Goal: Task Accomplishment & Management: Complete application form

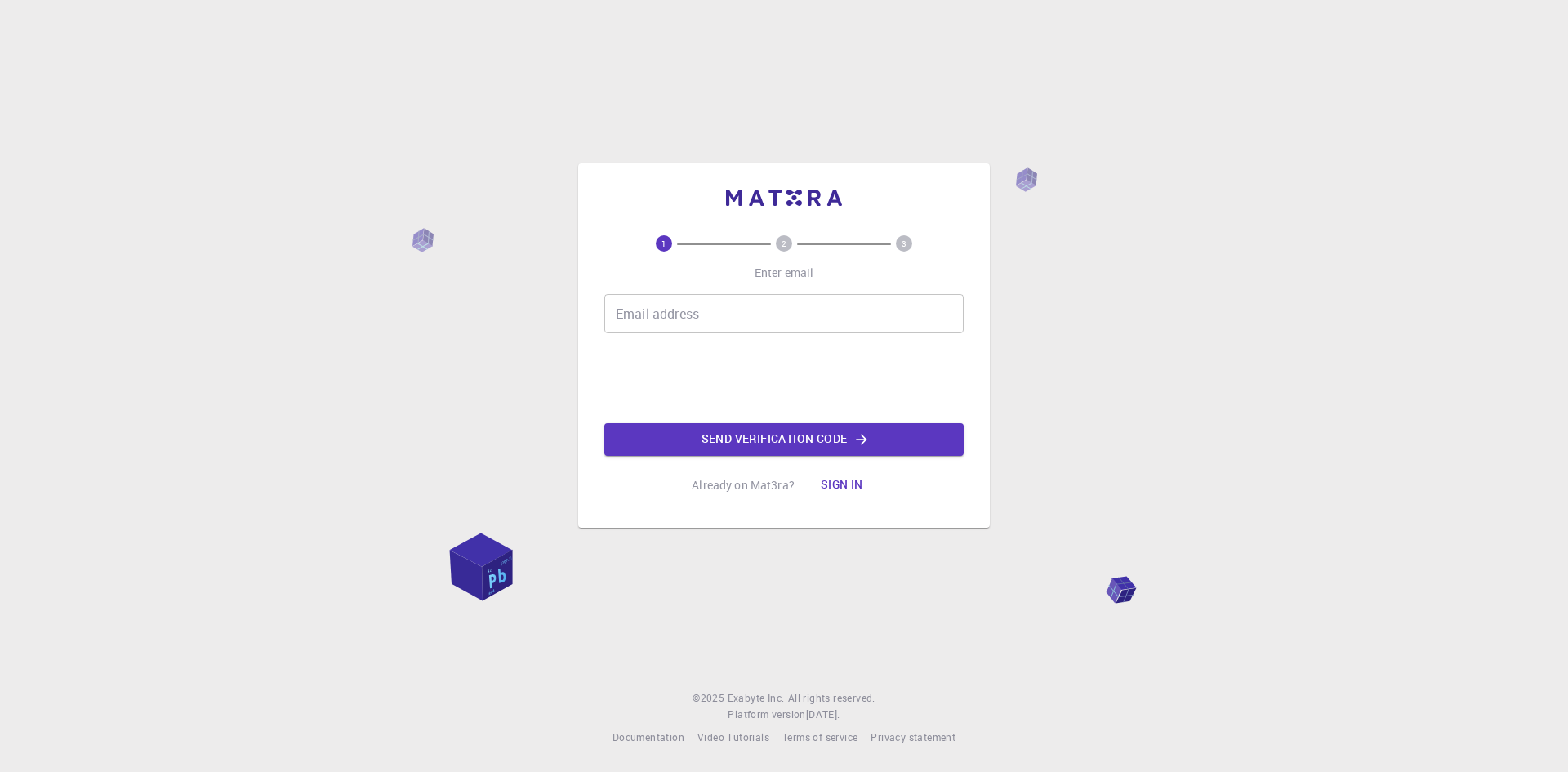
drag, startPoint x: 0, startPoint y: 0, endPoint x: 722, endPoint y: 304, distance: 783.4
click at [722, 304] on input "Email address" at bounding box center [784, 314] width 359 height 39
click at [633, 308] on input "Email address" at bounding box center [784, 314] width 359 height 39
drag, startPoint x: 650, startPoint y: 322, endPoint x: 458, endPoint y: 304, distance: 192.8
click at [458, 304] on div "1 2 3 Enter email Email address fra Email address Send verification code Alread…" at bounding box center [784, 386] width 1568 height 772
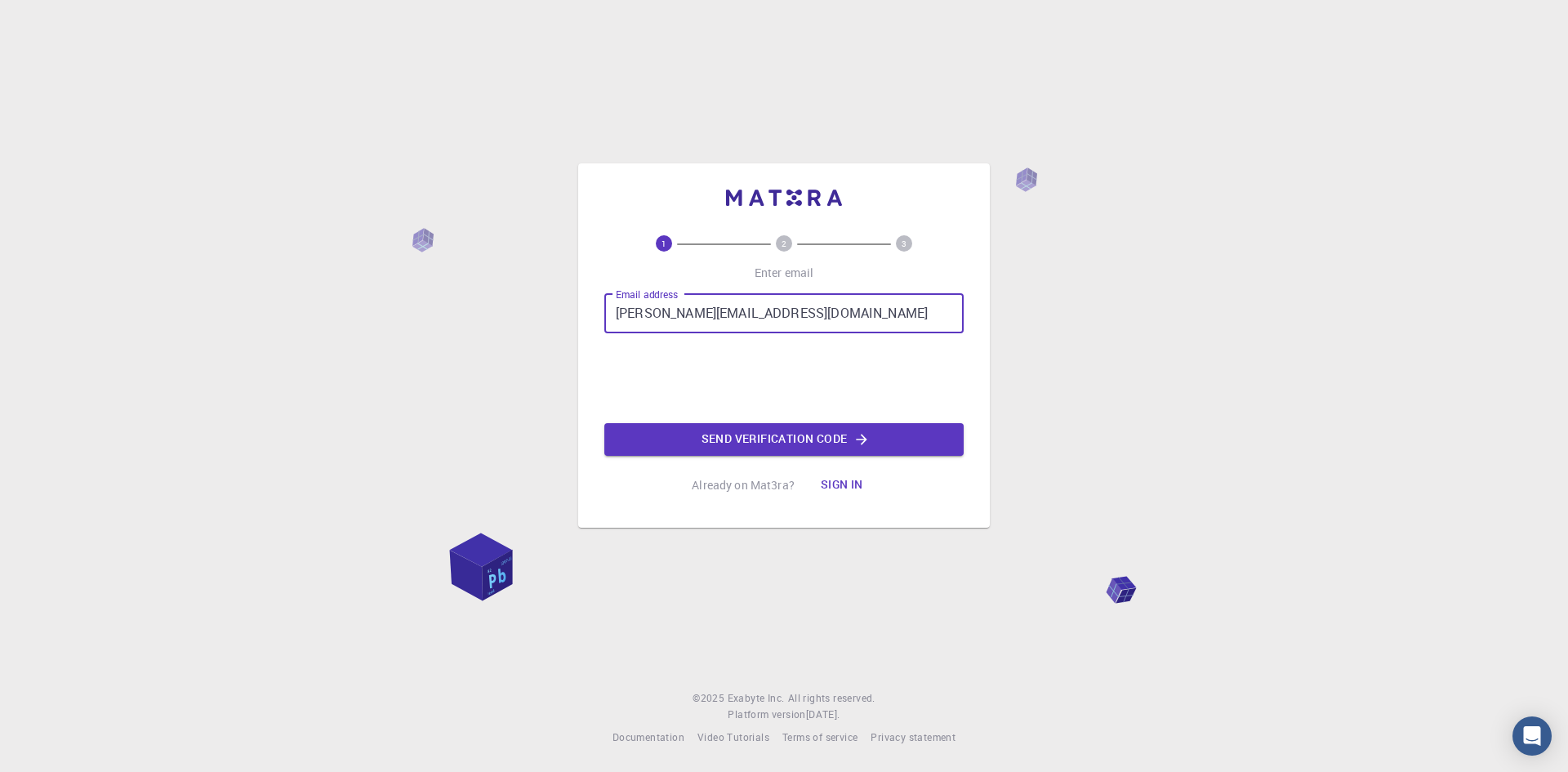
type input "[PERSON_NAME][EMAIL_ADDRESS][DOMAIN_NAME]"
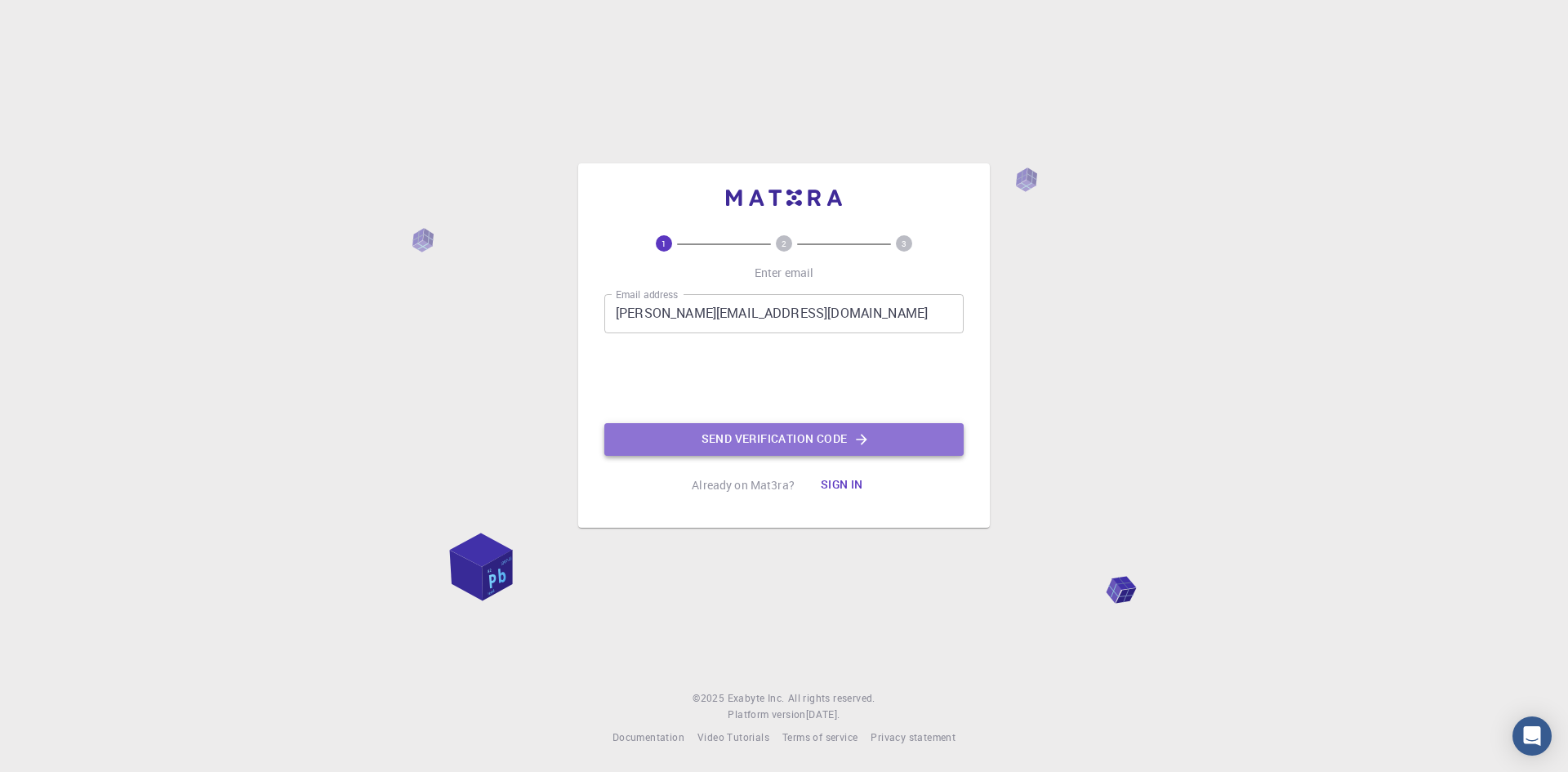
click at [806, 449] on button "Send verification code" at bounding box center [784, 440] width 359 height 33
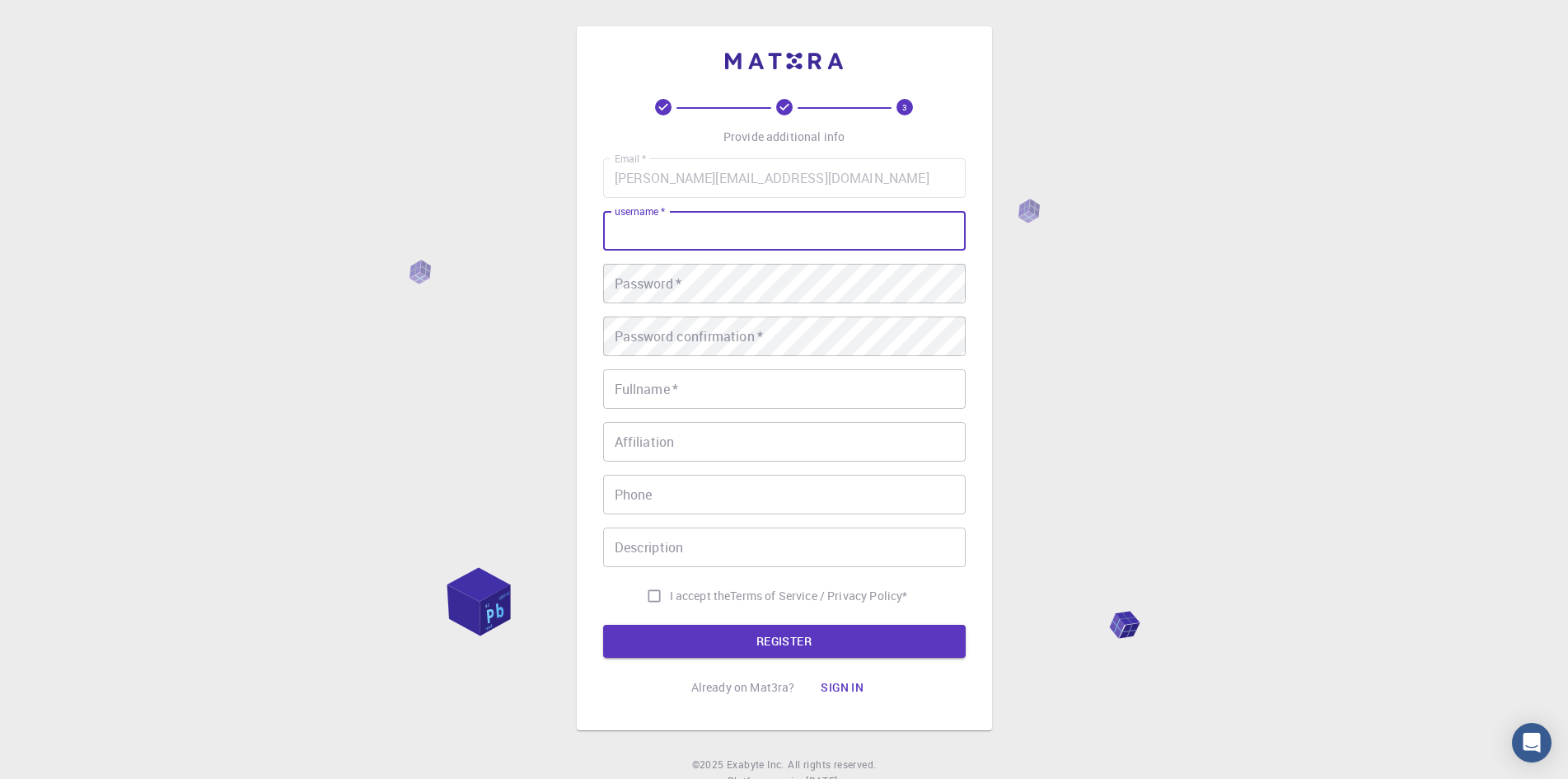
click at [714, 231] on input "username   *" at bounding box center [784, 231] width 362 height 40
type input "rj9001"
click at [694, 310] on div "Email   * rajasekar.eie87@gmail.com Email   * username   * rj9001 username   * …" at bounding box center [784, 385] width 362 height 454
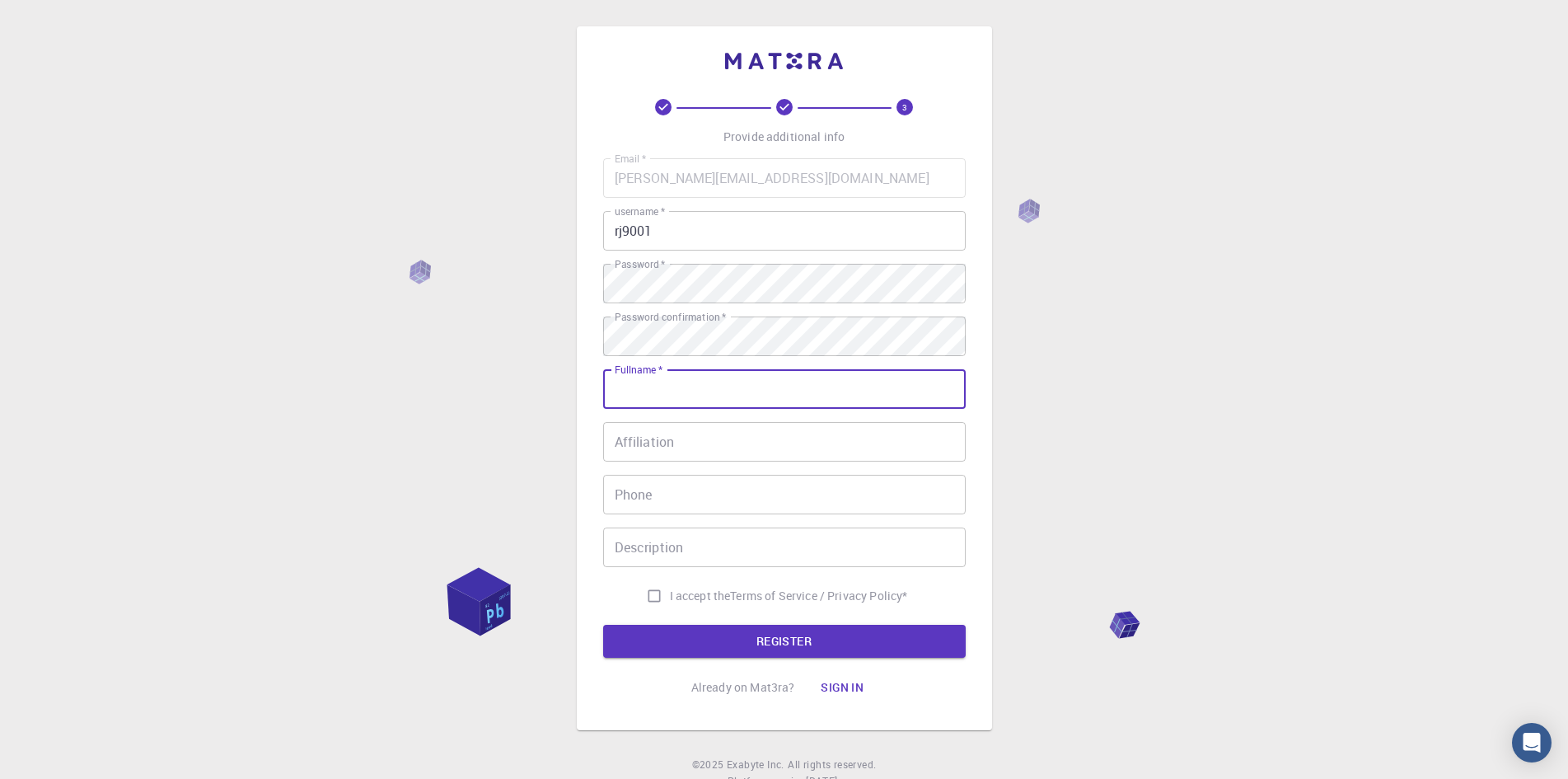
click at [701, 395] on input "Fullname   *" at bounding box center [784, 389] width 362 height 40
type input "rajasekar"
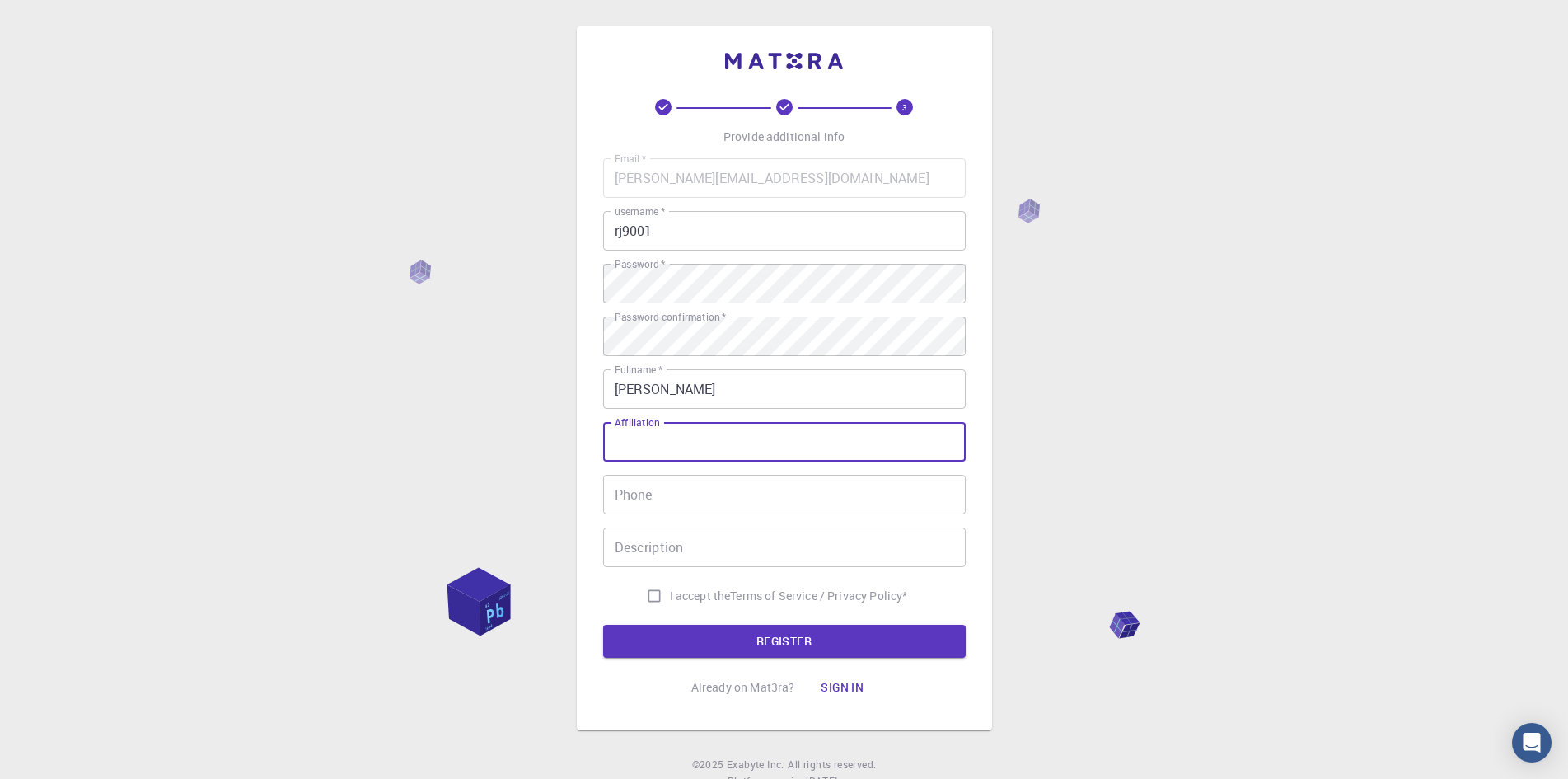
click at [677, 445] on input "Affiliation" at bounding box center [784, 442] width 362 height 40
click at [639, 594] on input "I accept the Terms of Service / Privacy Policy *" at bounding box center [655, 596] width 31 height 31
checkbox input "true"
click at [700, 647] on button "REGISTER" at bounding box center [784, 642] width 362 height 33
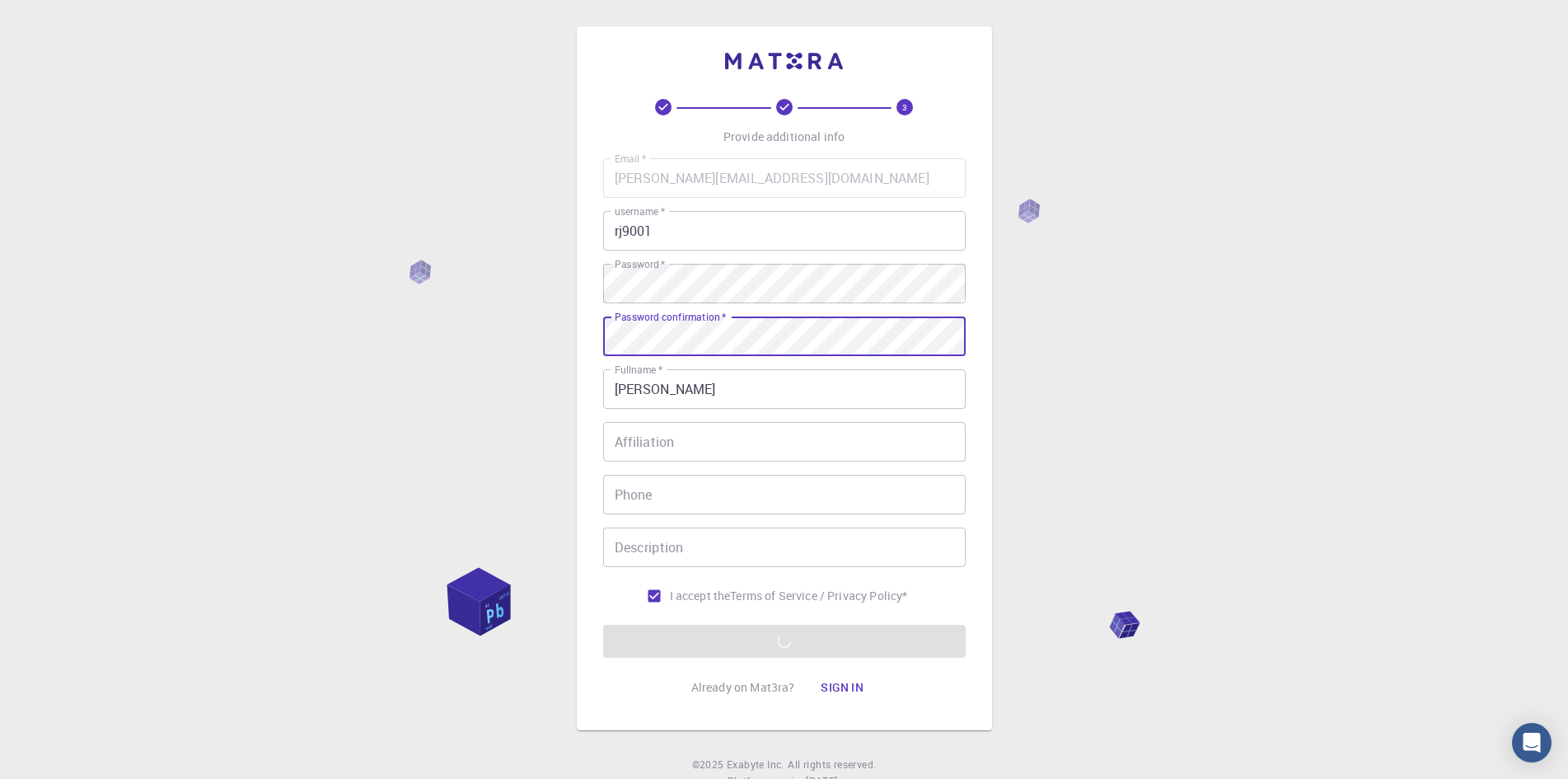
click at [594, 357] on div "3 Provide additional info Email   * rajasekar.eie87@gmail.com Email   * usernam…" at bounding box center [784, 378] width 415 height 704
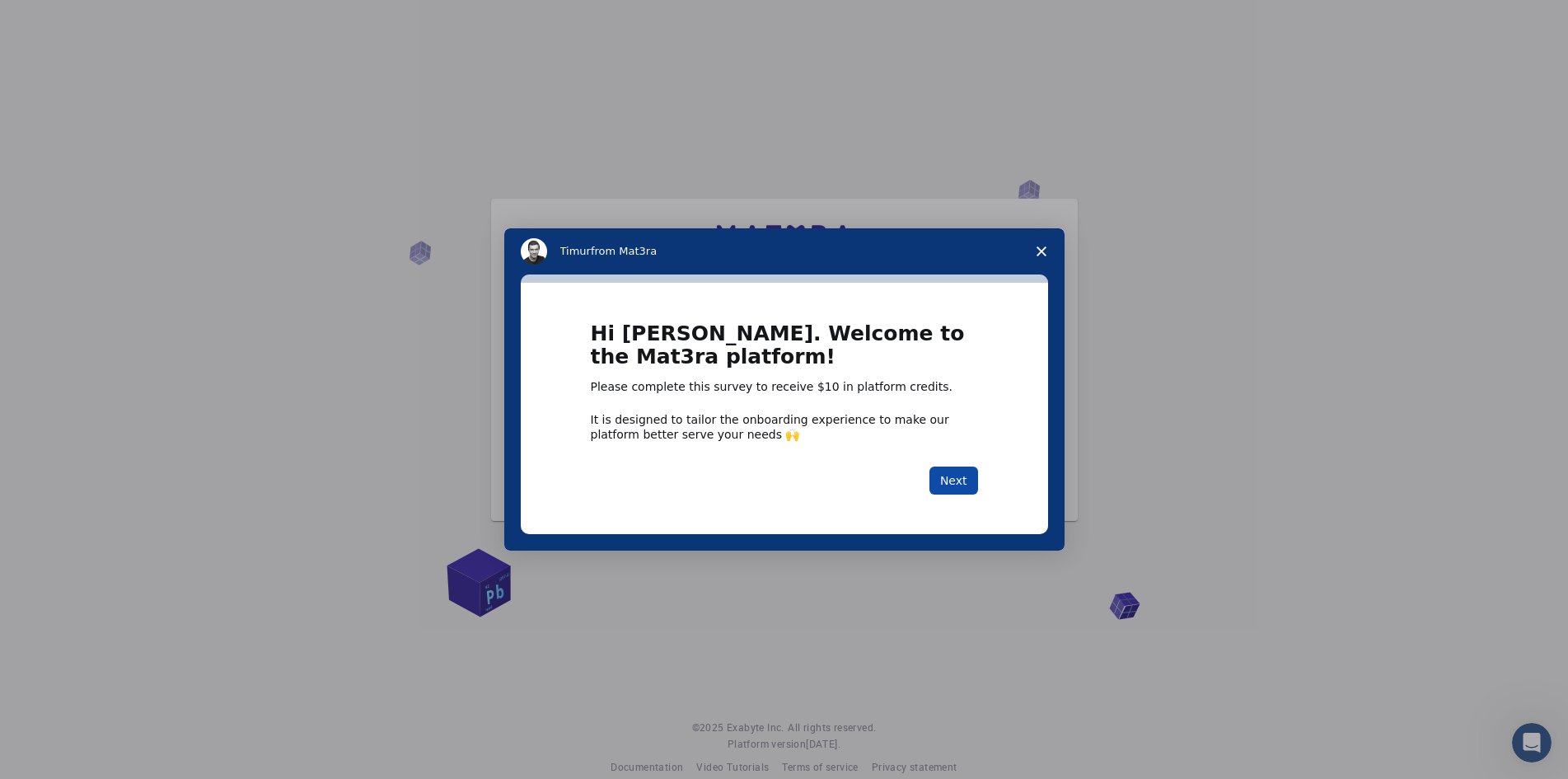
click at [947, 478] on button "Next" at bounding box center [953, 481] width 49 height 28
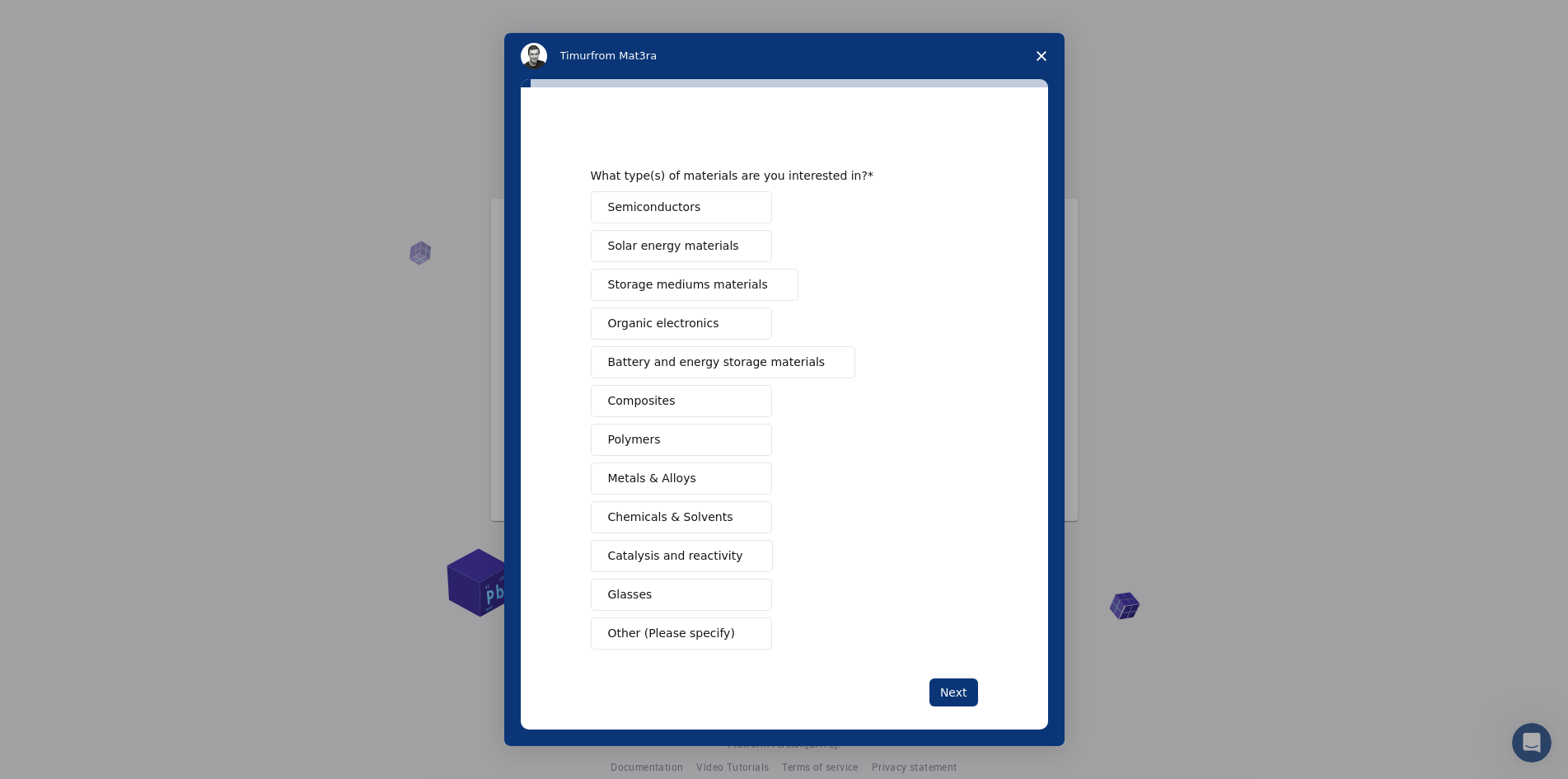
click at [697, 475] on button "Metals & Alloys" at bounding box center [681, 478] width 181 height 32
click at [724, 628] on button "Other (Please specify)" at bounding box center [681, 633] width 181 height 32
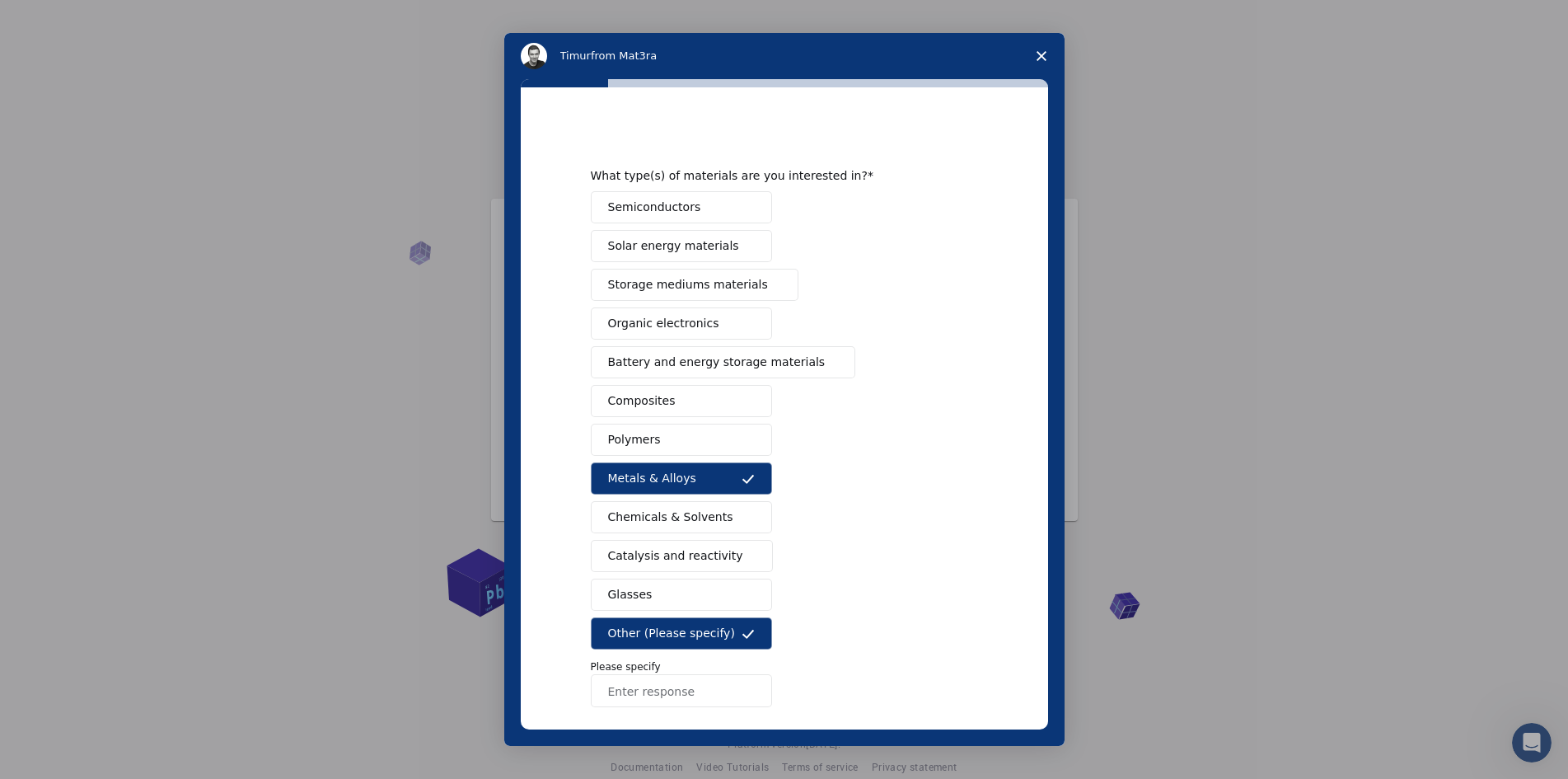
click at [699, 694] on input "Enter response" at bounding box center [681, 691] width 181 height 33
type input "machinerires"
click at [886, 639] on div "Semiconductors Solar energy materials Storage mediums materials Organic electro…" at bounding box center [784, 449] width 387 height 516
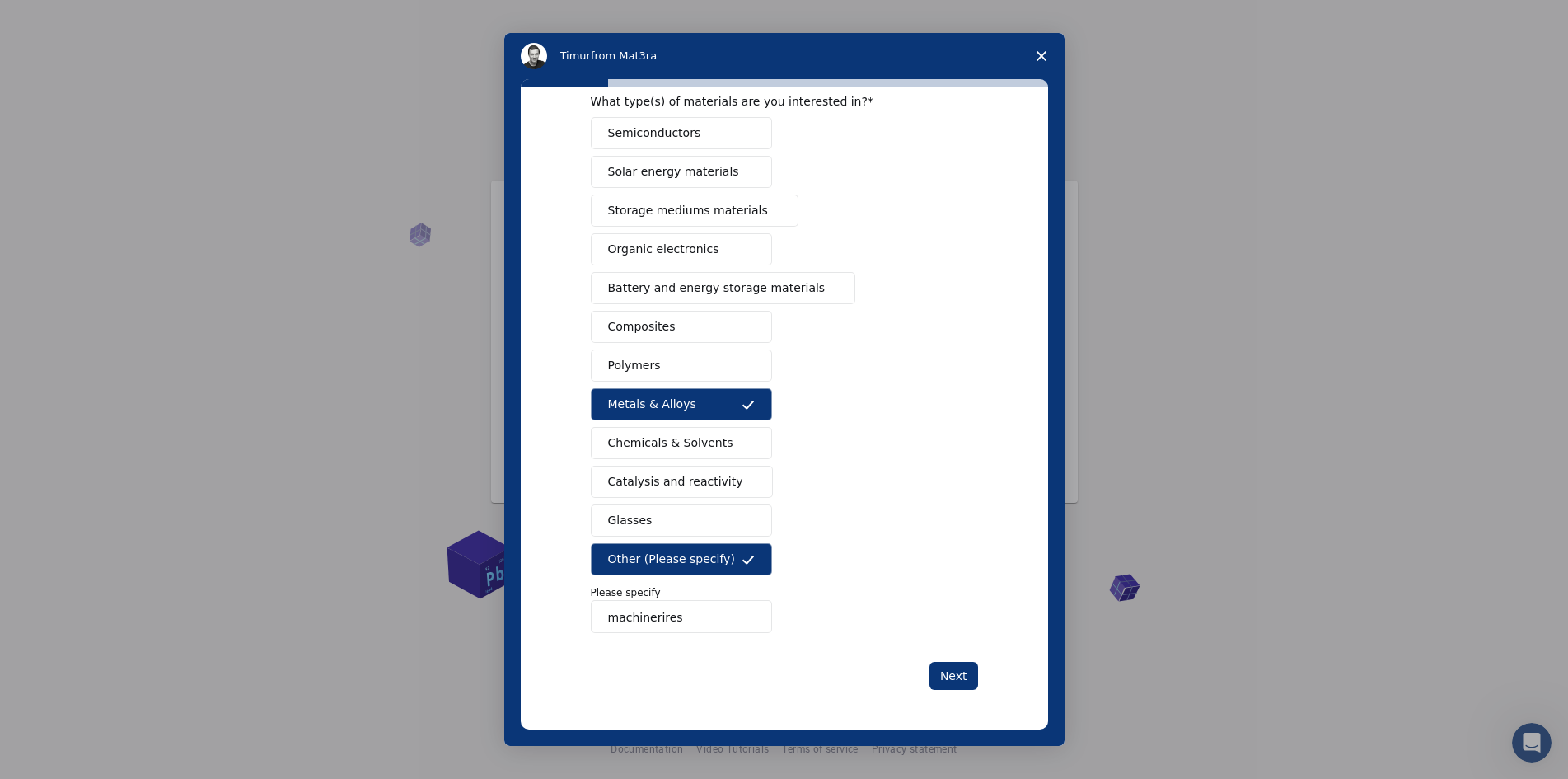
scroll to position [23, 0]
click at [957, 683] on button "Next" at bounding box center [953, 676] width 49 height 28
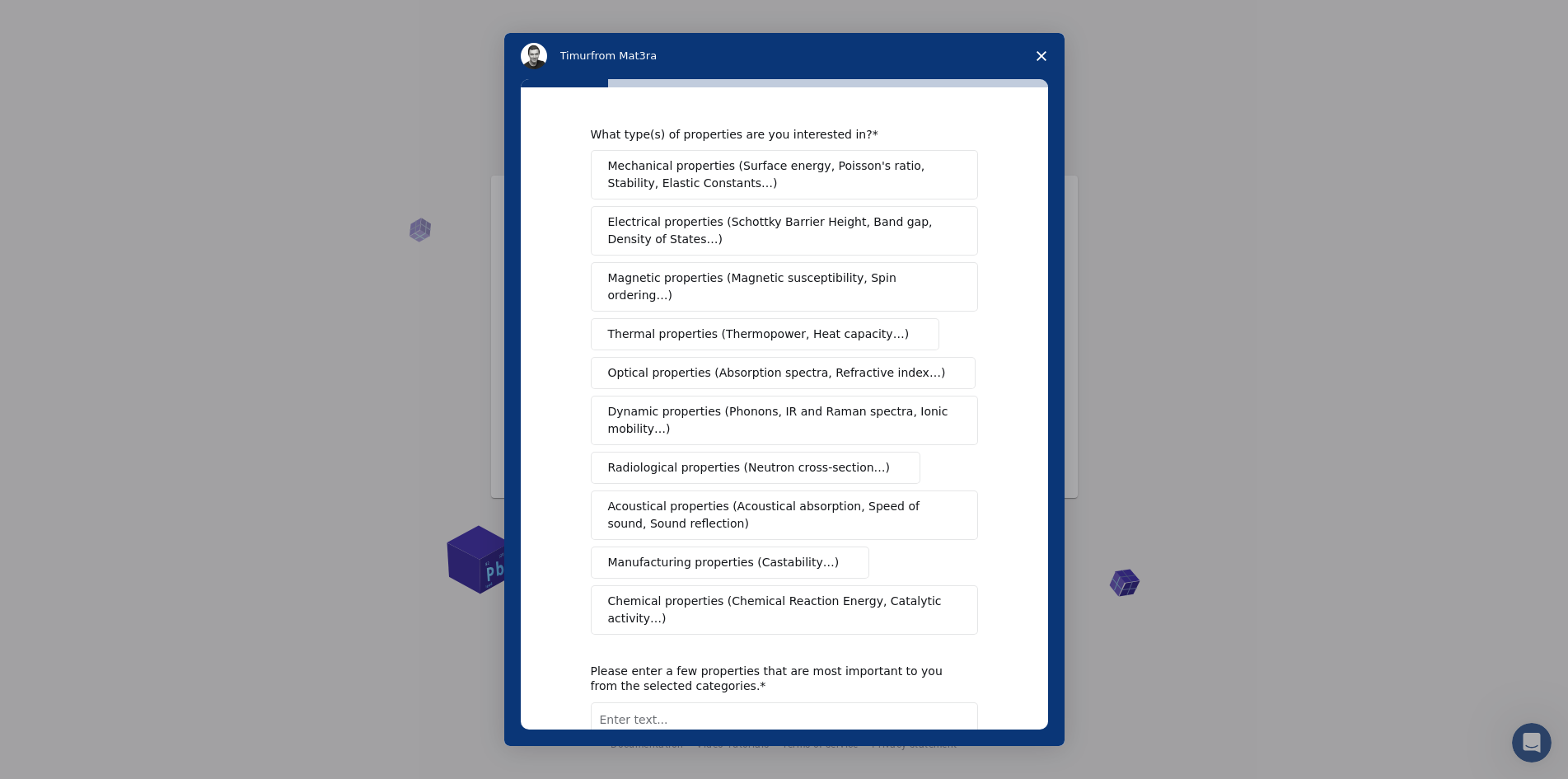
click at [760, 181] on span "Mechanical properties (Surface energy, Poisson's ratio, Stability, Elastic Cons…" at bounding box center [779, 175] width 343 height 35
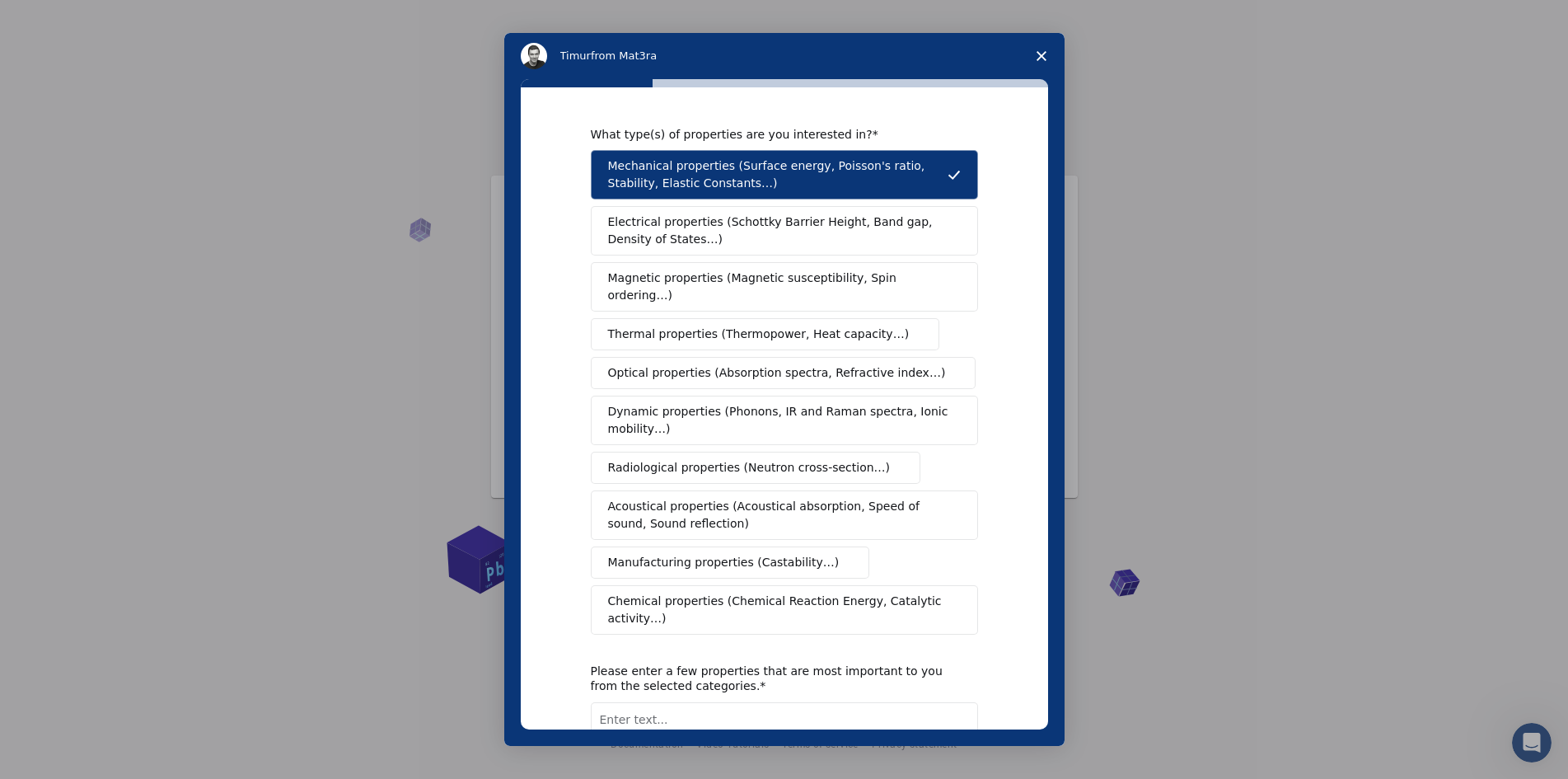
click at [770, 230] on span "Electrical properties (Schottky Barrier Height, Band gap, Density of States…)" at bounding box center [779, 231] width 343 height 35
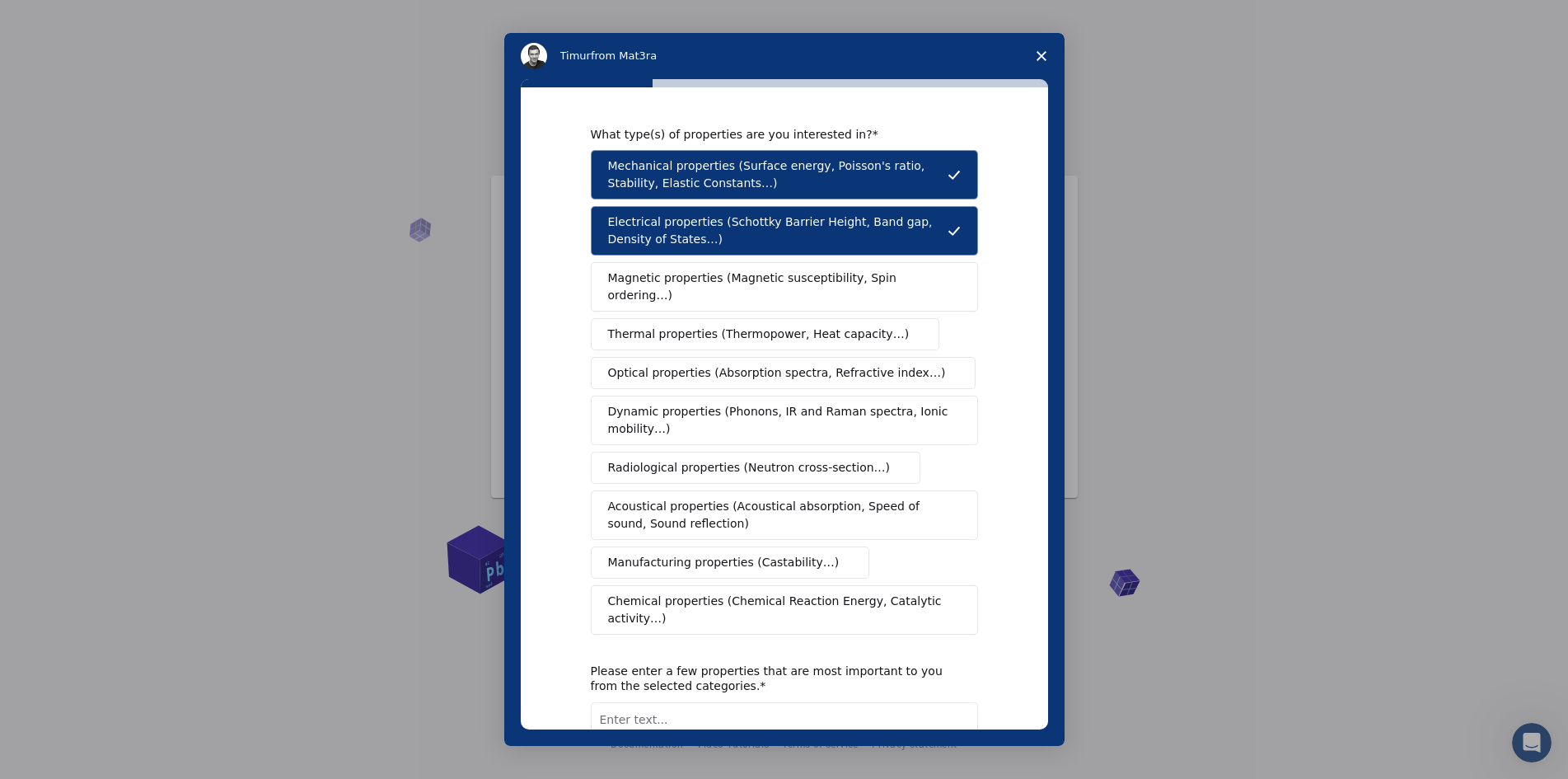
click at [792, 325] on span "Thermal properties (Thermopower, Heat capacity…)" at bounding box center [759, 334] width 302 height 17
click at [797, 554] on span "Manufacturing properties (Castability…)" at bounding box center [724, 562] width 232 height 17
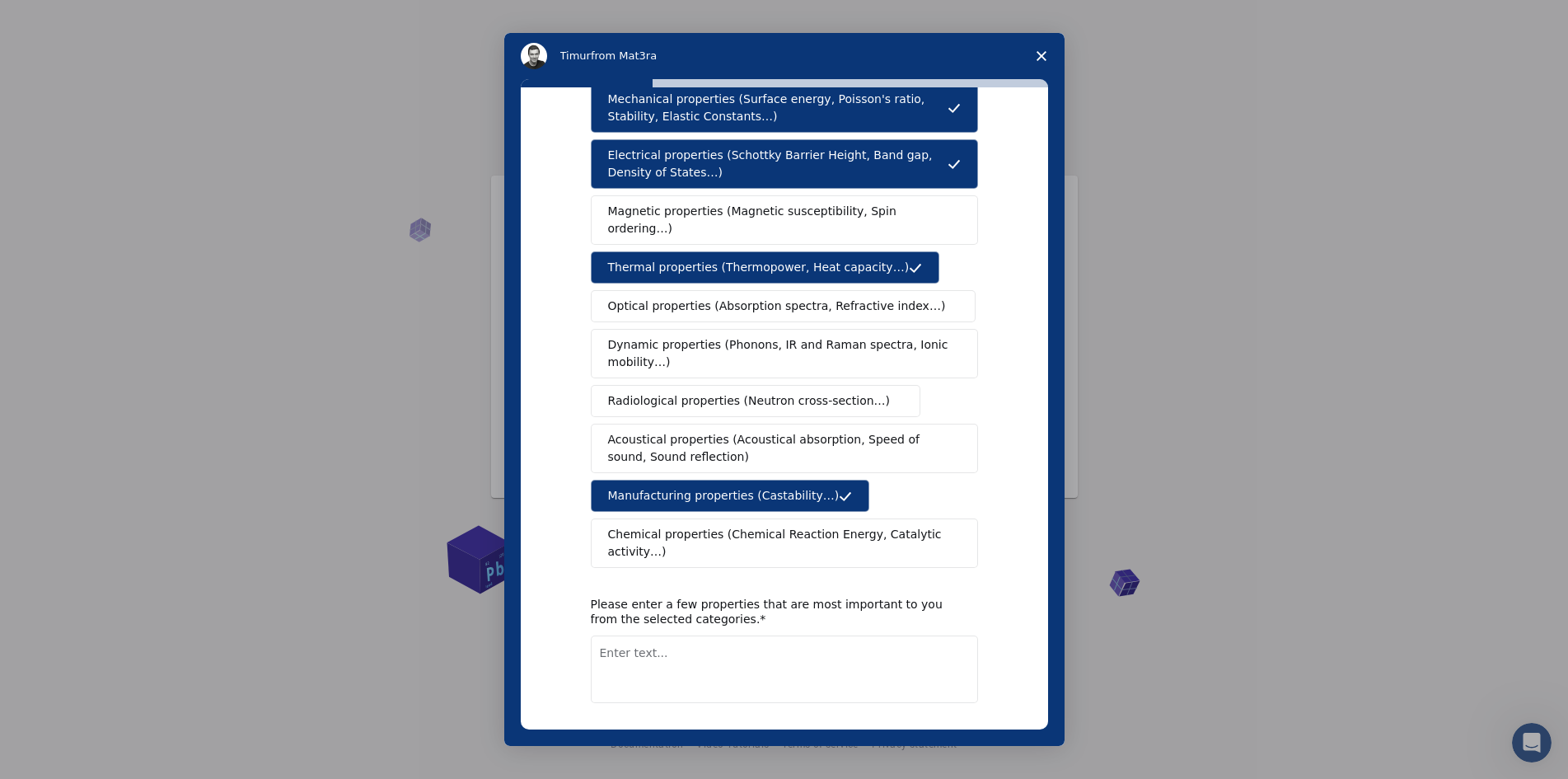
scroll to position [102, 0]
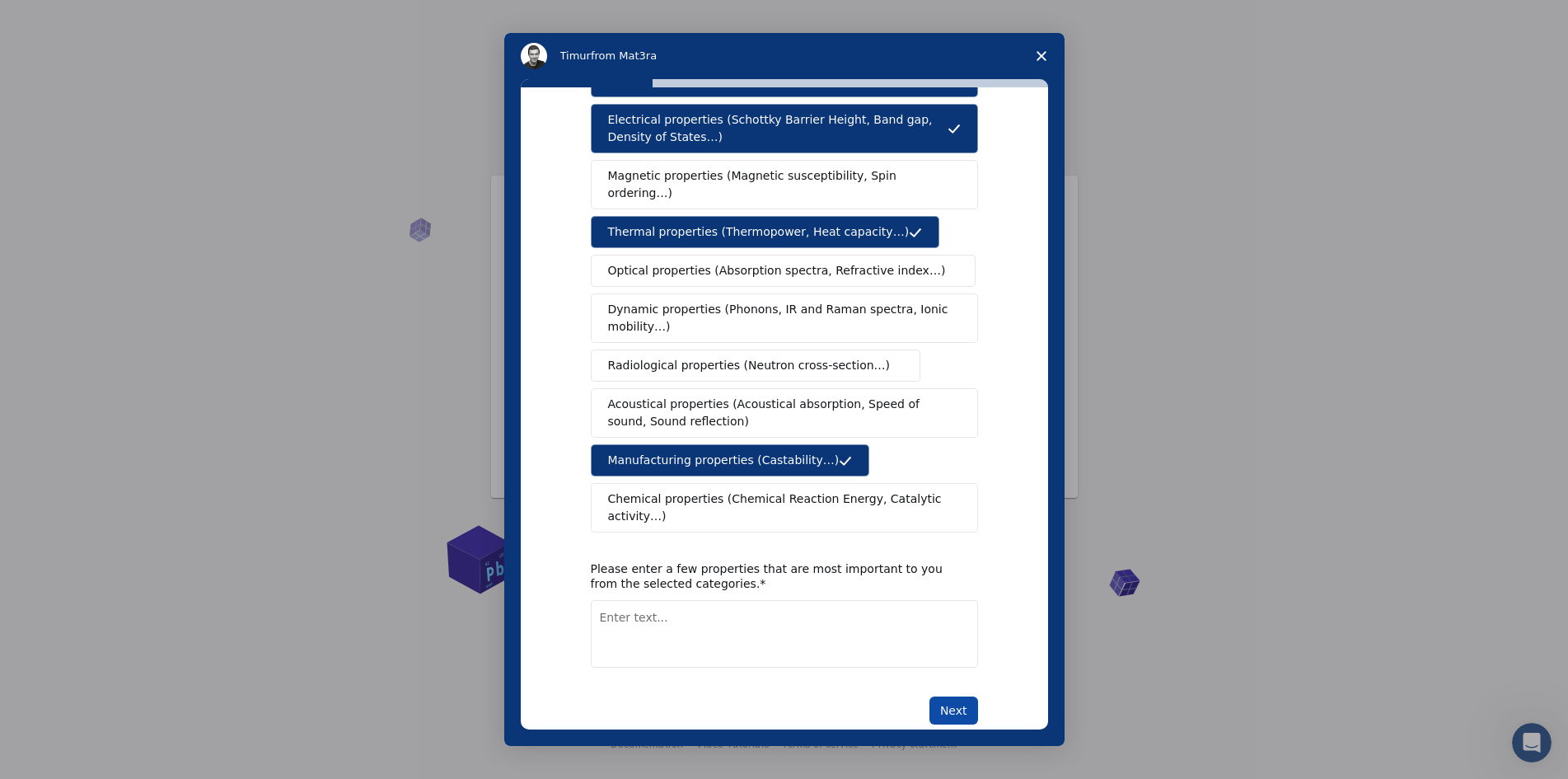
click at [948, 697] on button "Next" at bounding box center [953, 711] width 49 height 28
click at [713, 600] on textarea "Enter text..." at bounding box center [784, 634] width 387 height 68
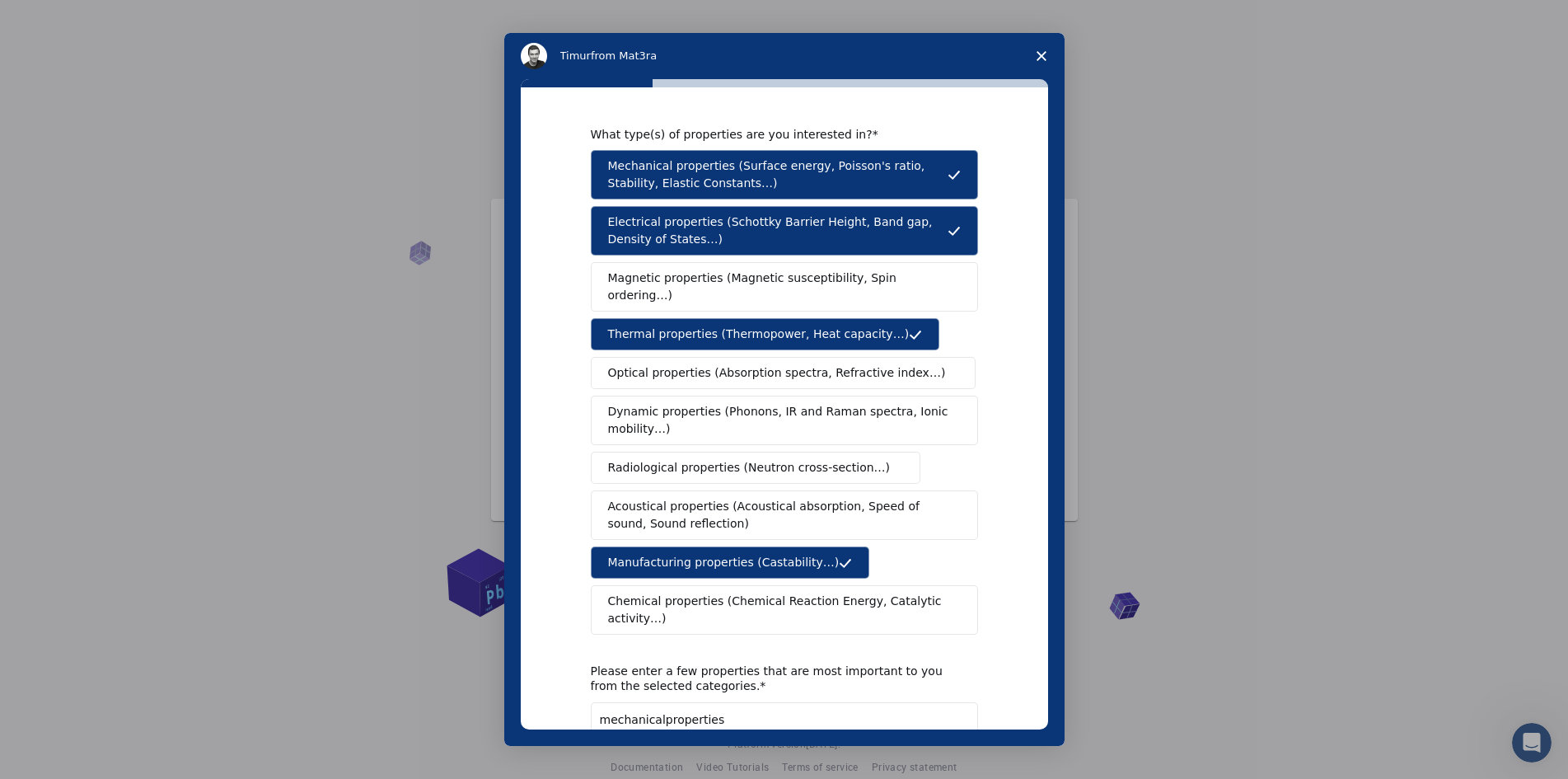
scroll to position [23, 0]
type textarea "mechanicalproperties"
click at [1005, 609] on div "What type(s) of properties are you interested in? Mechanical properties (Surfac…" at bounding box center [784, 409] width 527 height 642
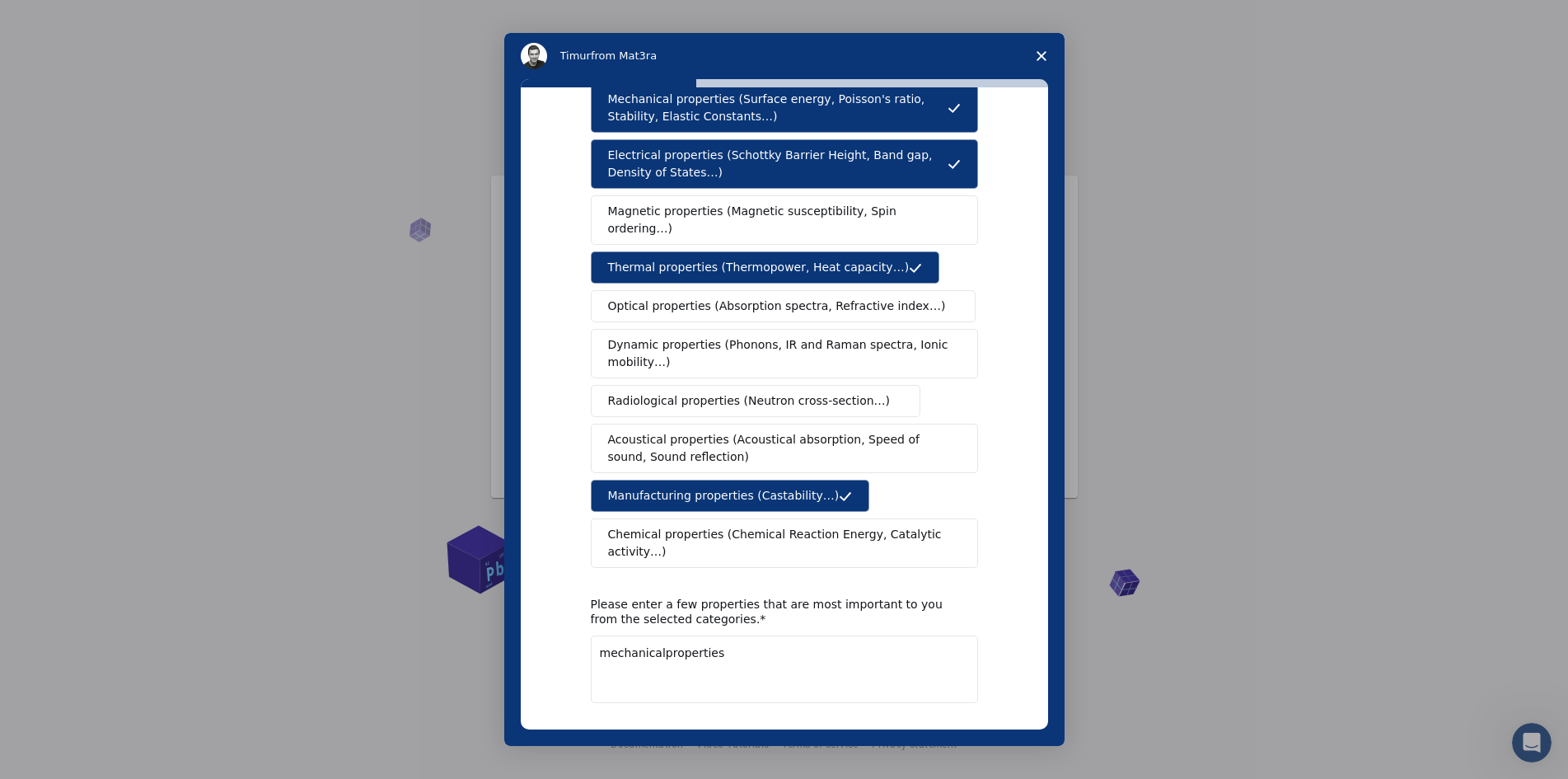
scroll to position [102, 0]
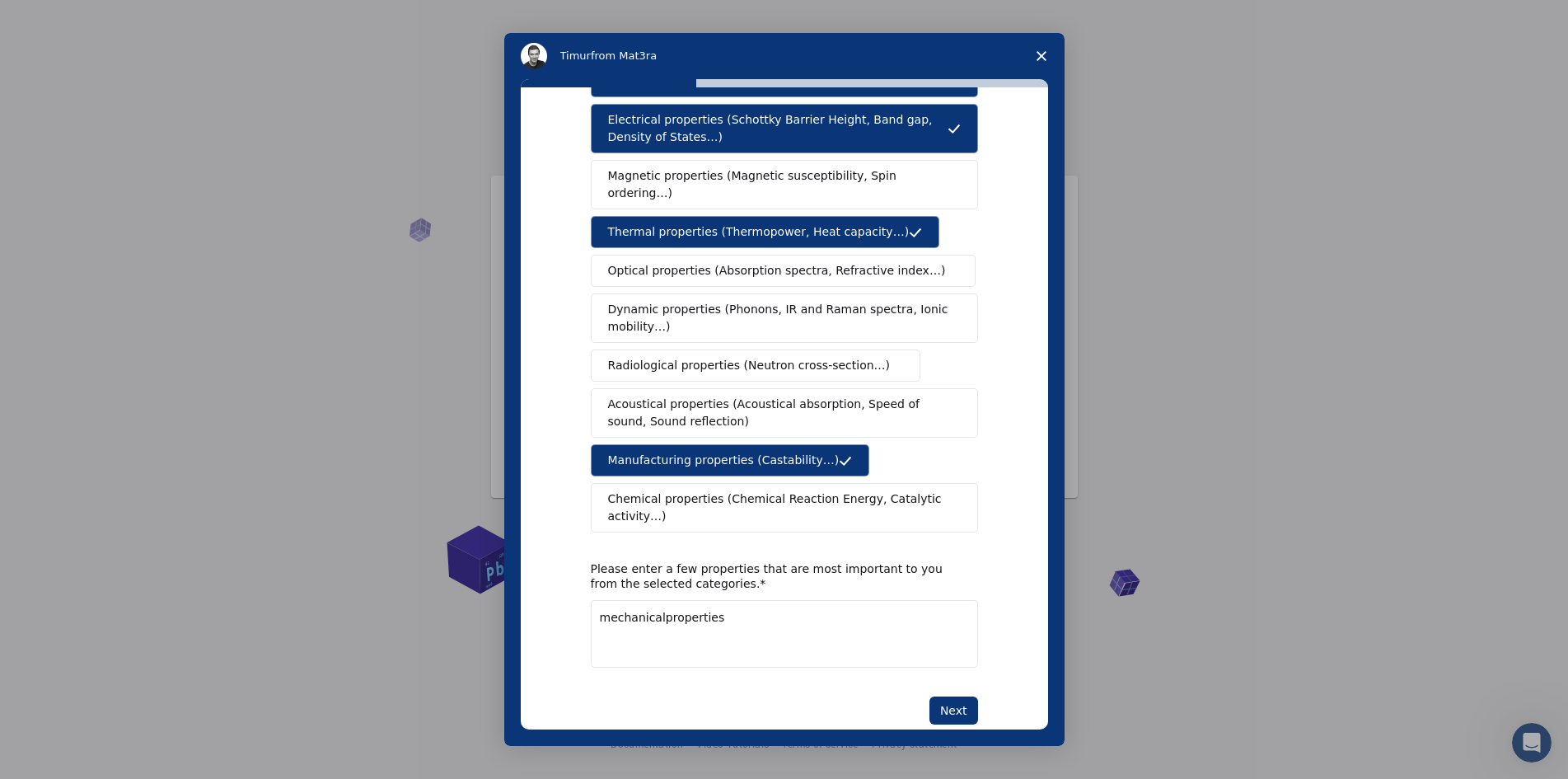
click at [958, 661] on div "What type(s) of properties are you interested in? Mechanical properties (Surfac…" at bounding box center [784, 375] width 387 height 700
click at [962, 697] on button "Next" at bounding box center [953, 711] width 49 height 28
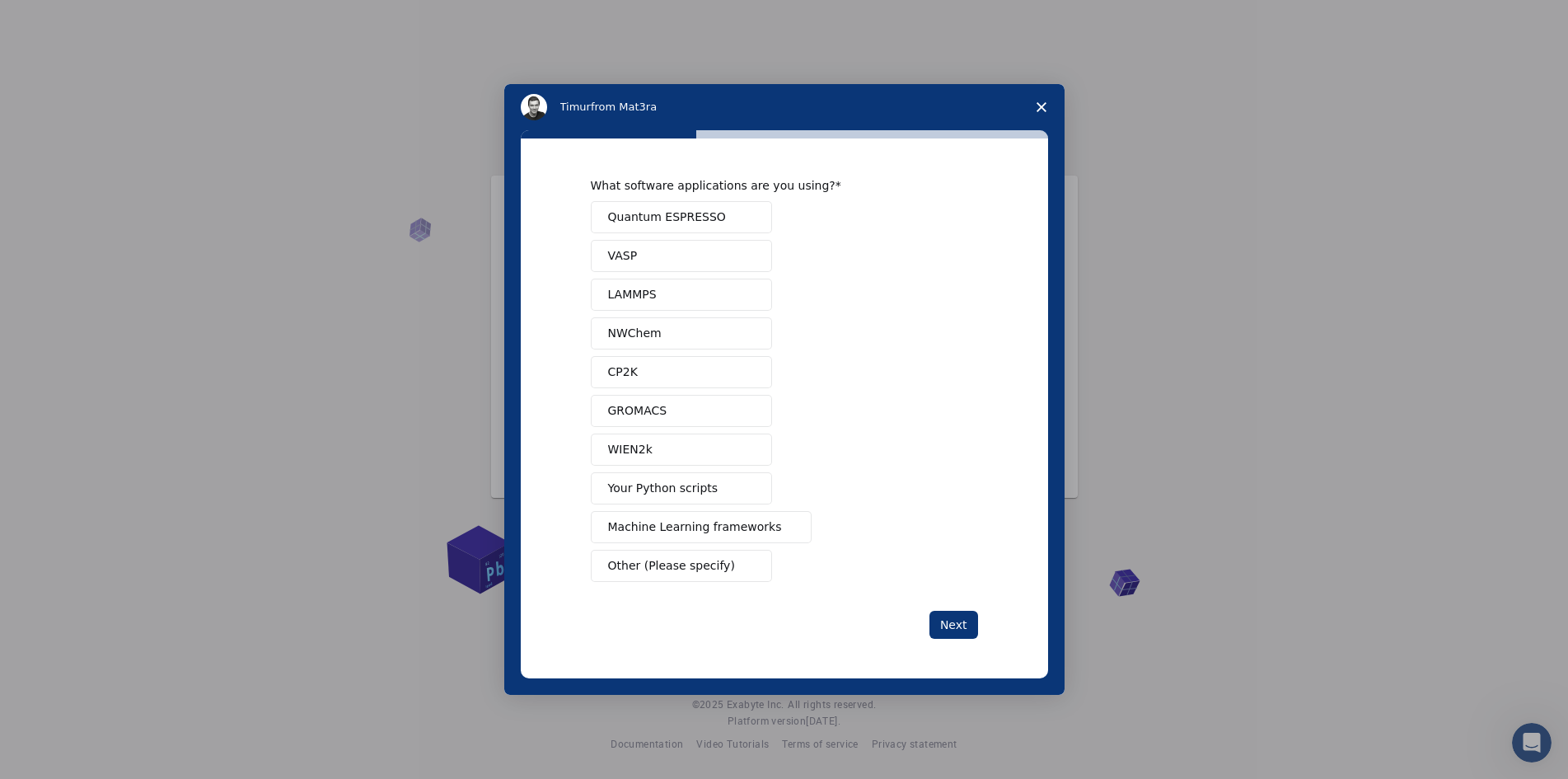
scroll to position [0, 0]
click at [732, 487] on button "Your Python scripts" at bounding box center [681, 488] width 181 height 32
click at [734, 523] on span "Machine Learning frameworks" at bounding box center [695, 527] width 174 height 17
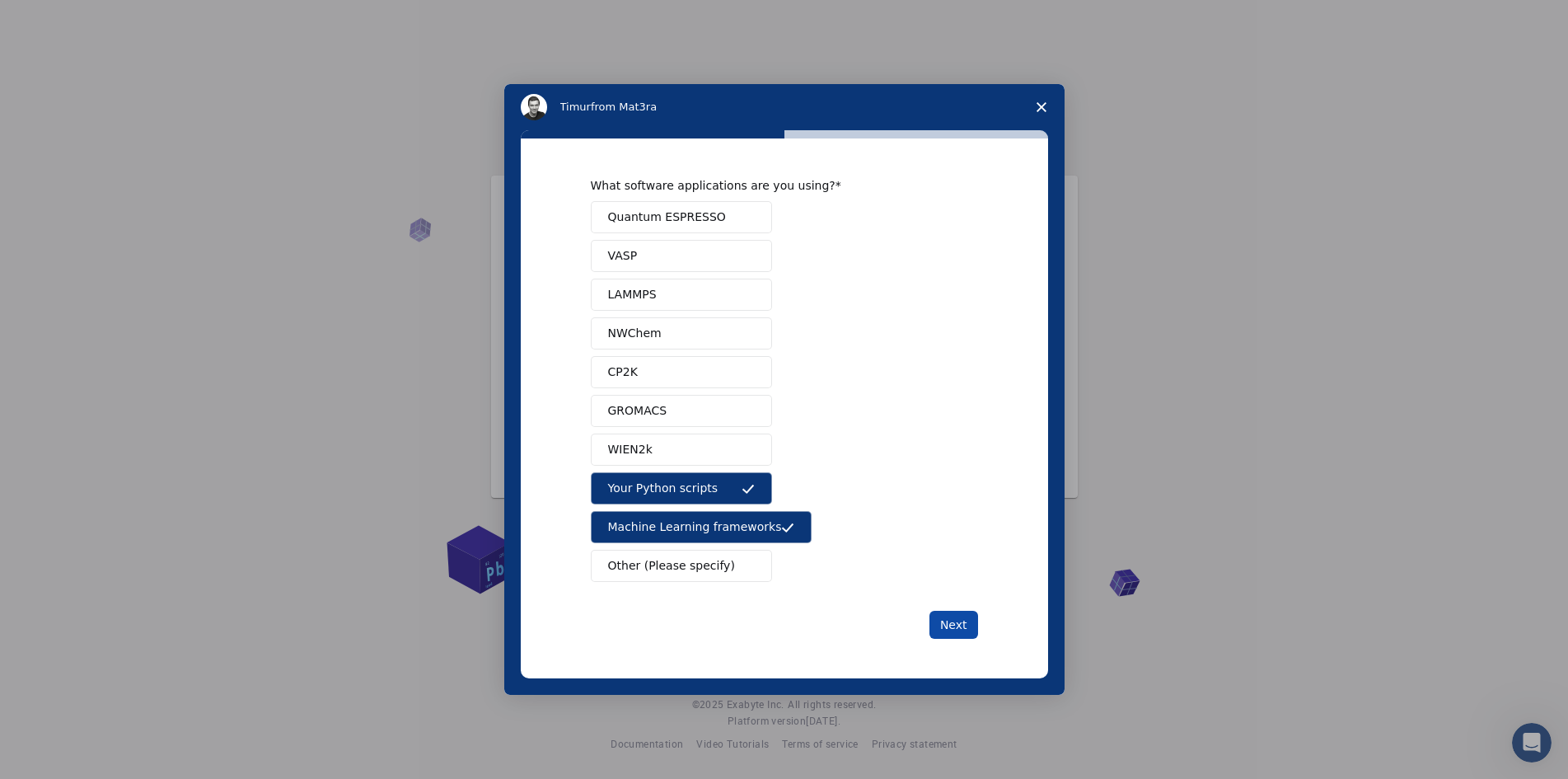
click at [943, 622] on button "Next" at bounding box center [953, 625] width 49 height 28
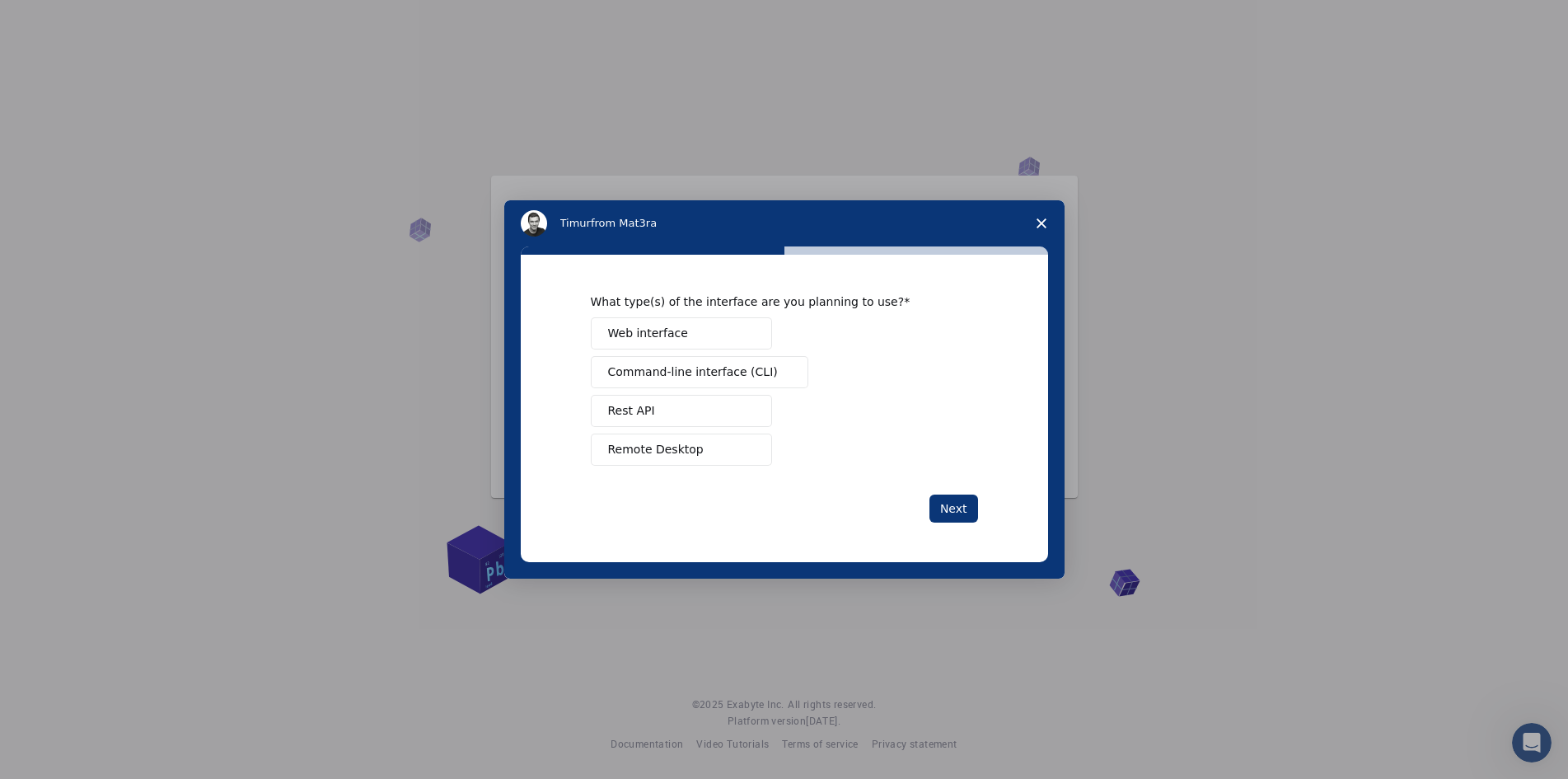
click at [731, 331] on button "Web interface" at bounding box center [681, 333] width 181 height 32
click at [774, 448] on div "Web interface Command-line interface (CLI) Rest API Remote Desktop" at bounding box center [784, 391] width 387 height 148
click at [746, 433] on div "Web interface Command-line interface (CLI) Rest API Remote Desktop" at bounding box center [784, 391] width 387 height 148
click at [749, 444] on span "Intercom messenger" at bounding box center [748, 450] width 13 height 13
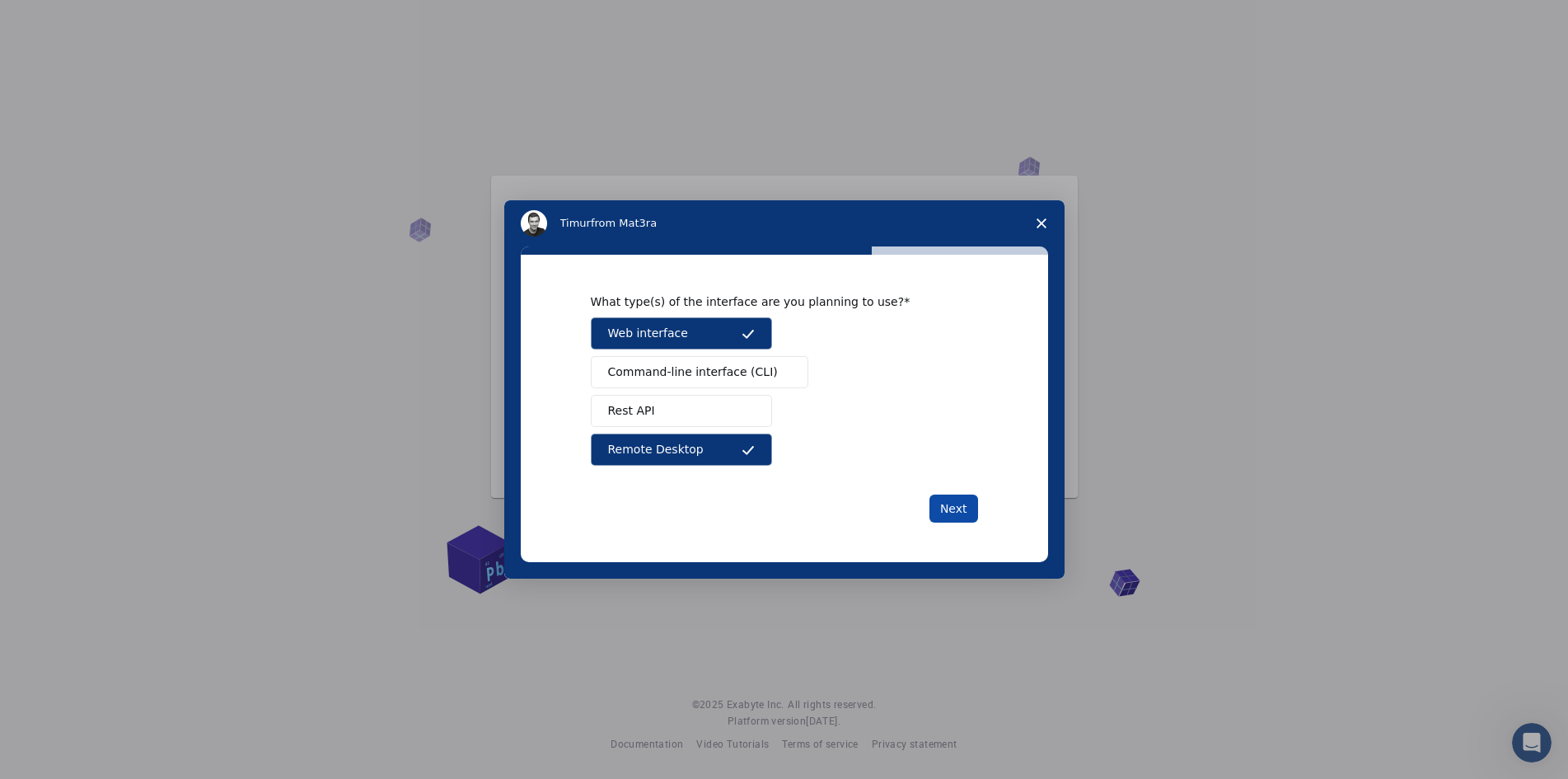
click at [961, 512] on button "Next" at bounding box center [953, 509] width 49 height 28
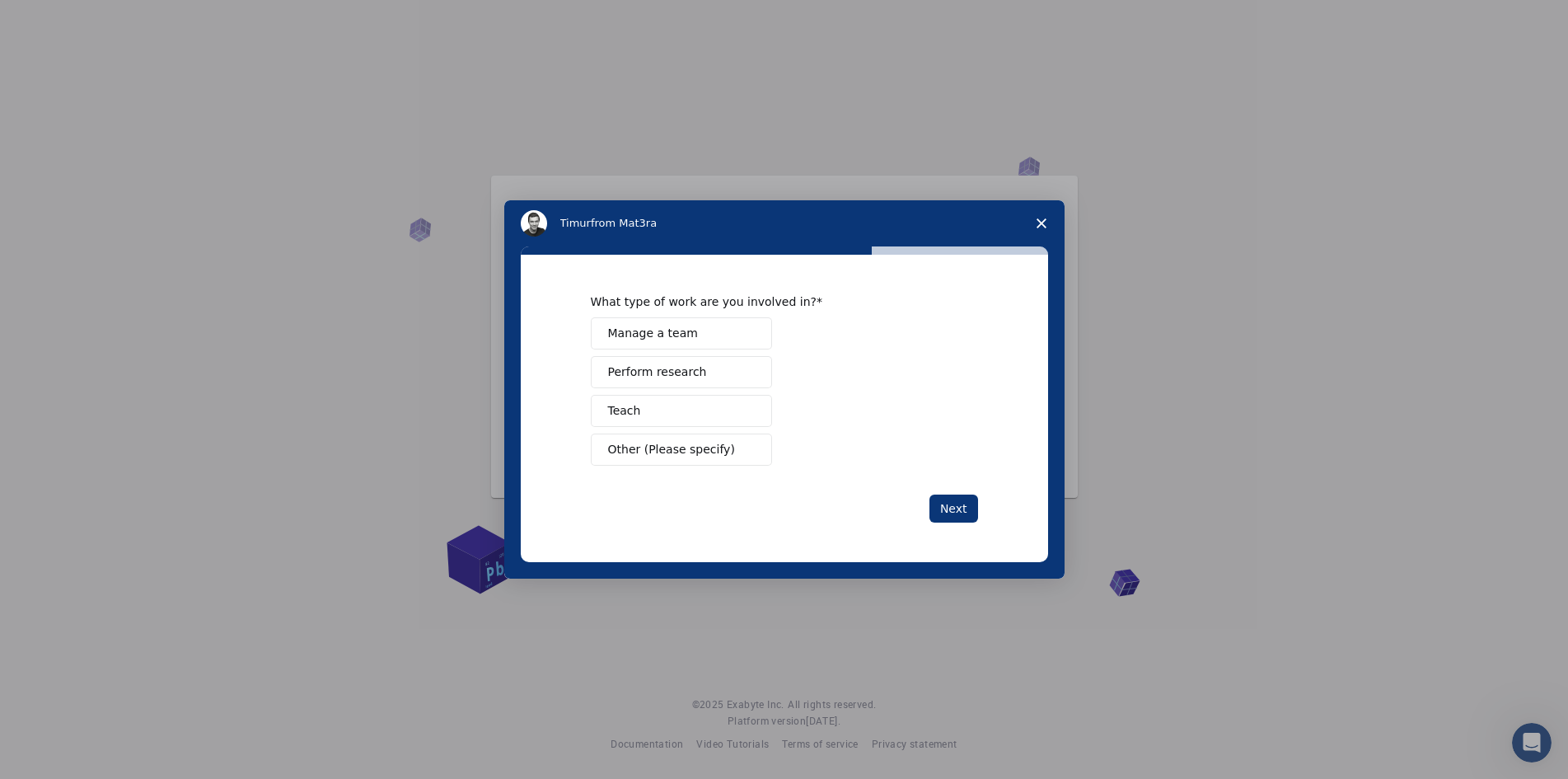
click at [707, 376] on button "Perform research" at bounding box center [681, 372] width 181 height 32
click at [721, 339] on button "Manage a team" at bounding box center [681, 333] width 181 height 32
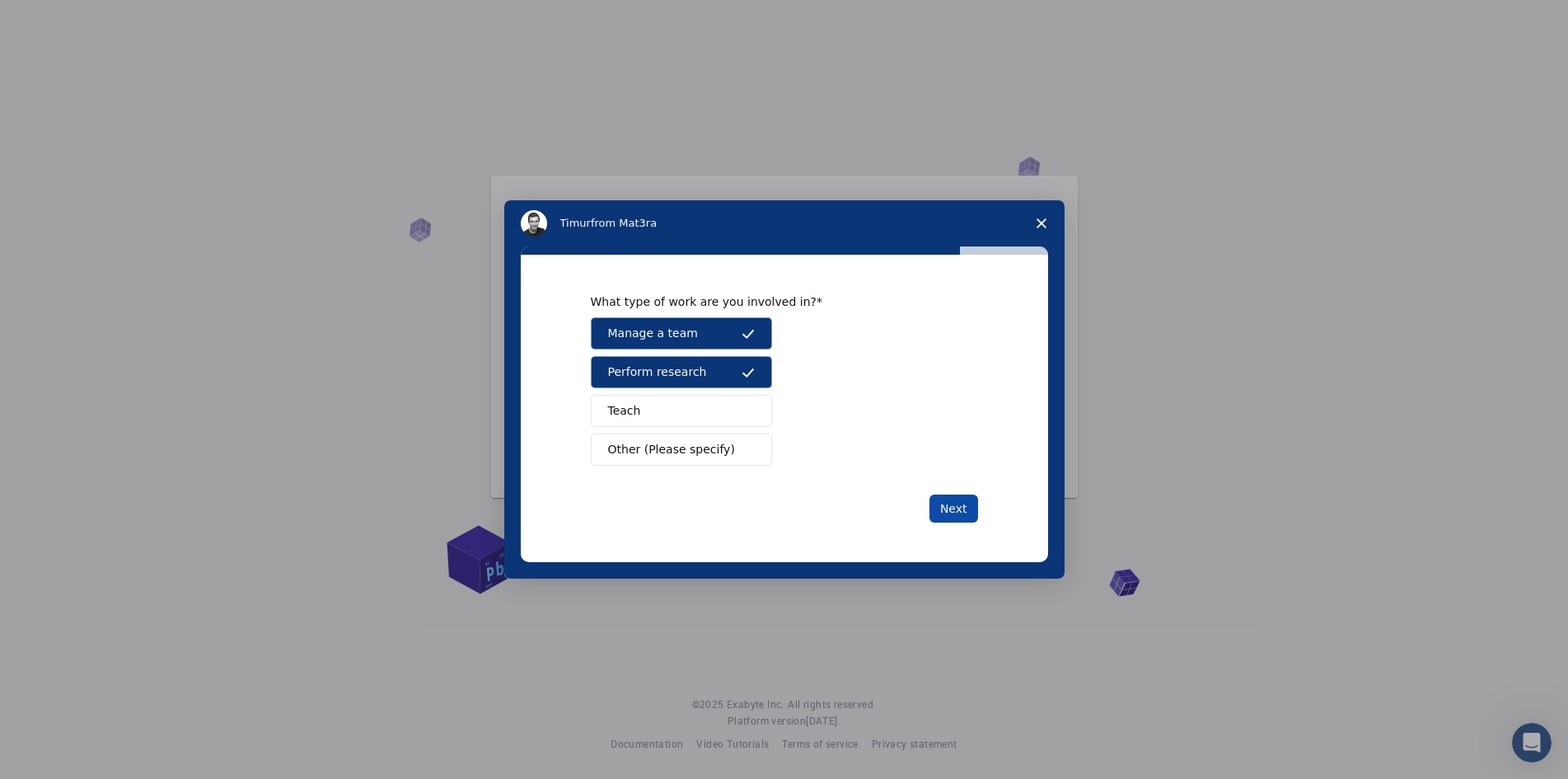
click at [976, 512] on button "Next" at bounding box center [953, 509] width 49 height 28
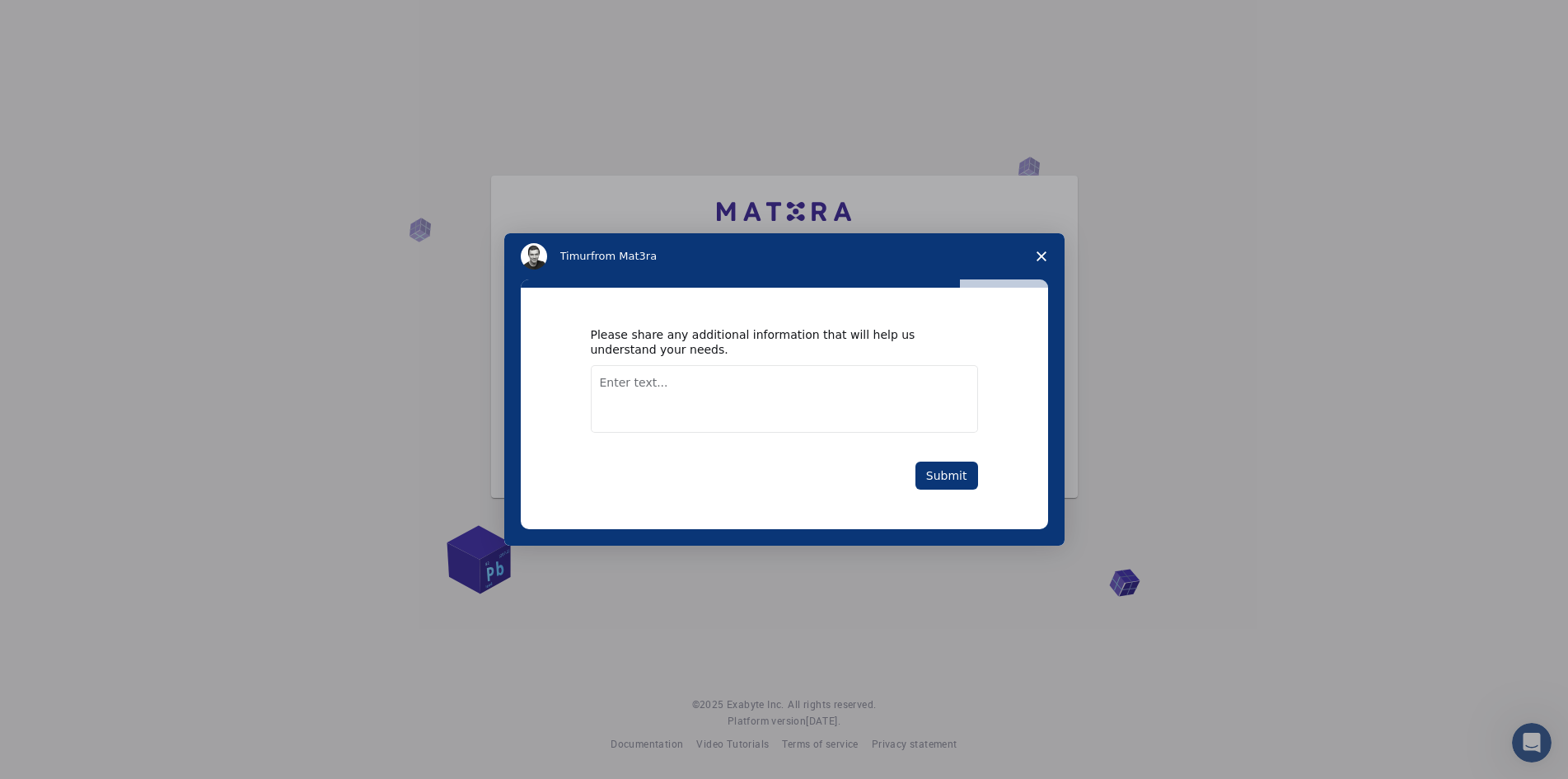
click at [846, 396] on textarea "Enter text..." at bounding box center [784, 399] width 387 height 68
click at [953, 475] on button "Submit" at bounding box center [947, 476] width 63 height 28
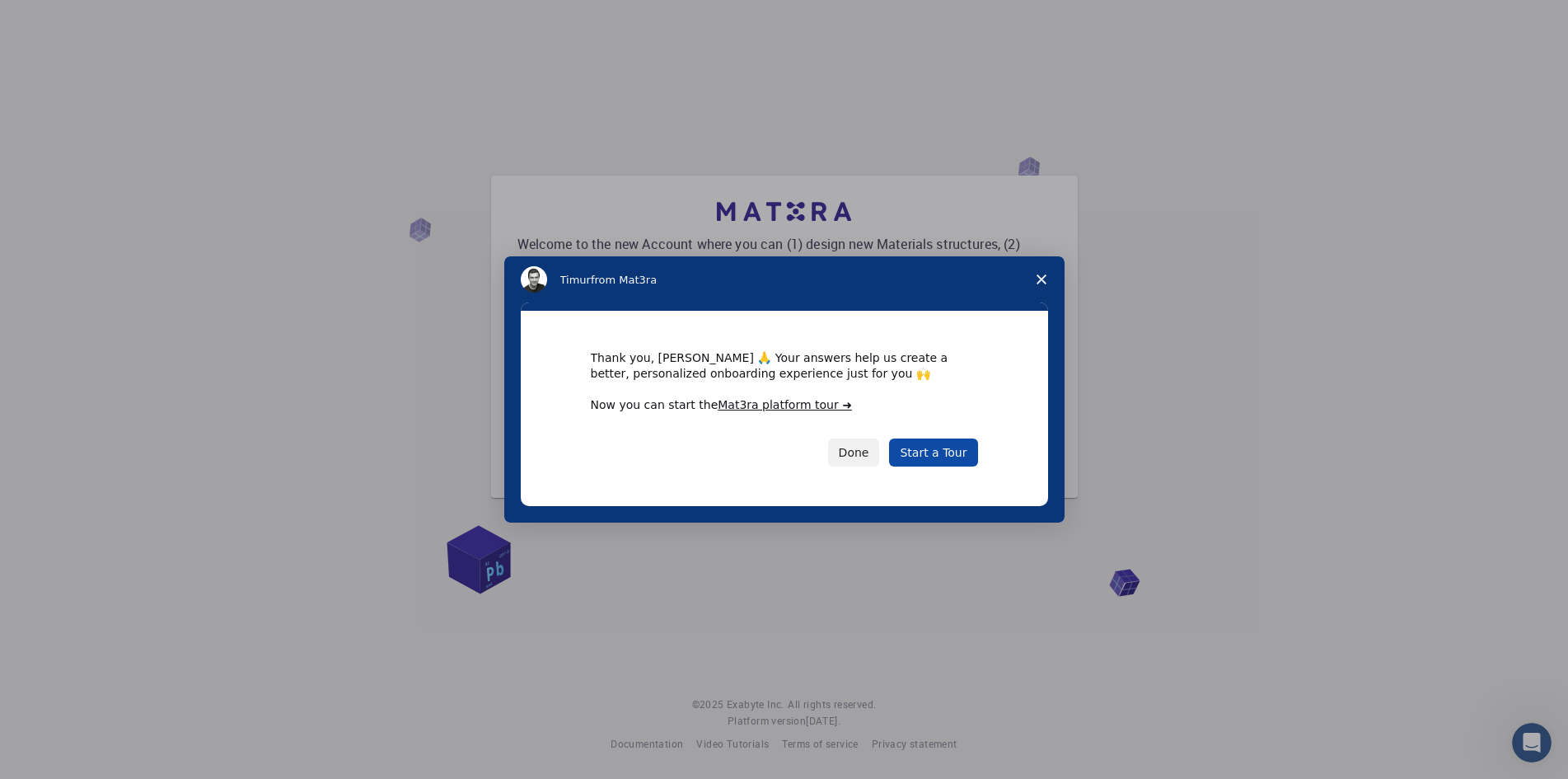
click at [944, 453] on link "Start a Tour" at bounding box center [933, 453] width 89 height 28
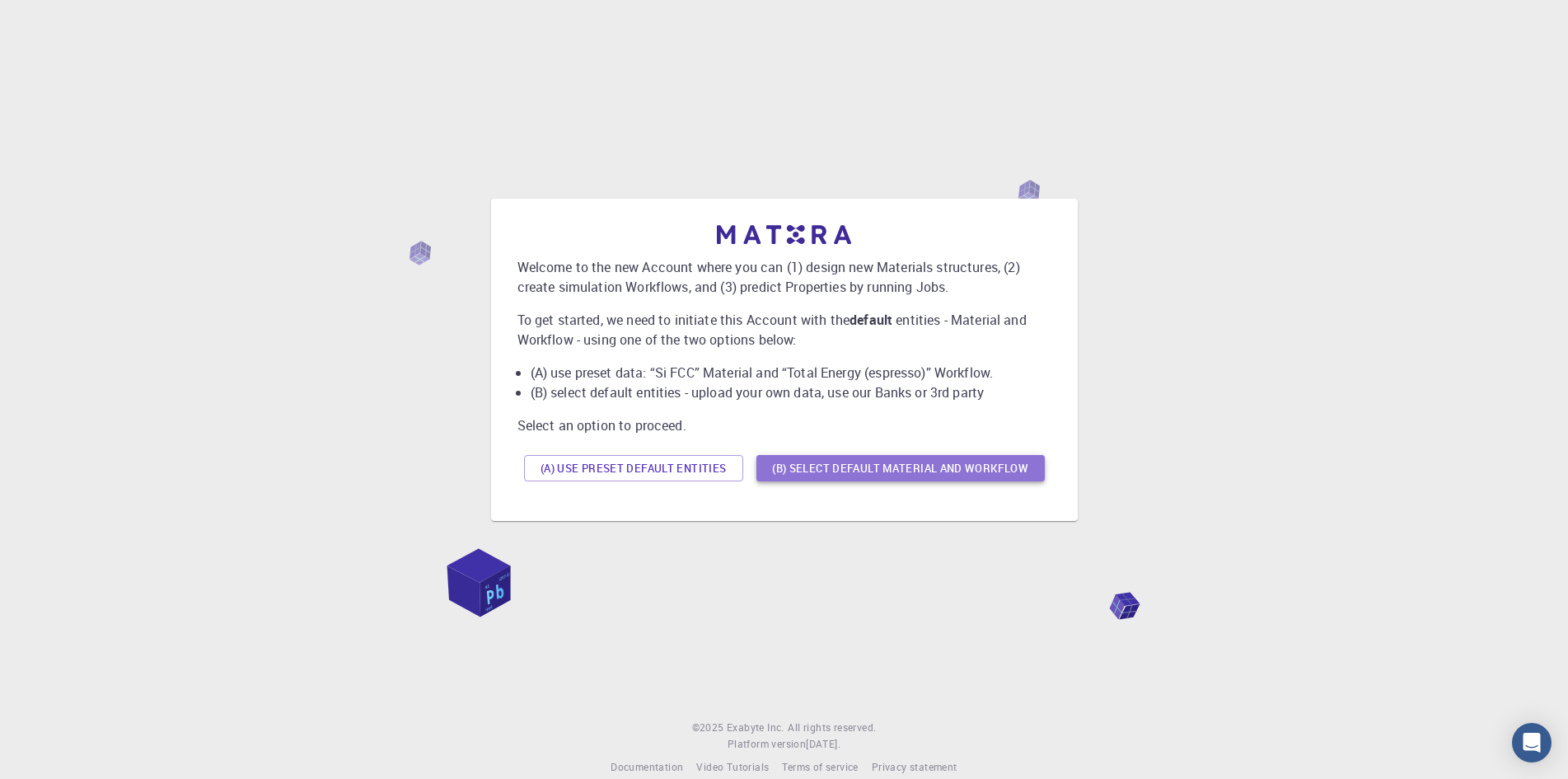
click at [785, 473] on button "(B) Select default material and workflow" at bounding box center [900, 469] width 289 height 26
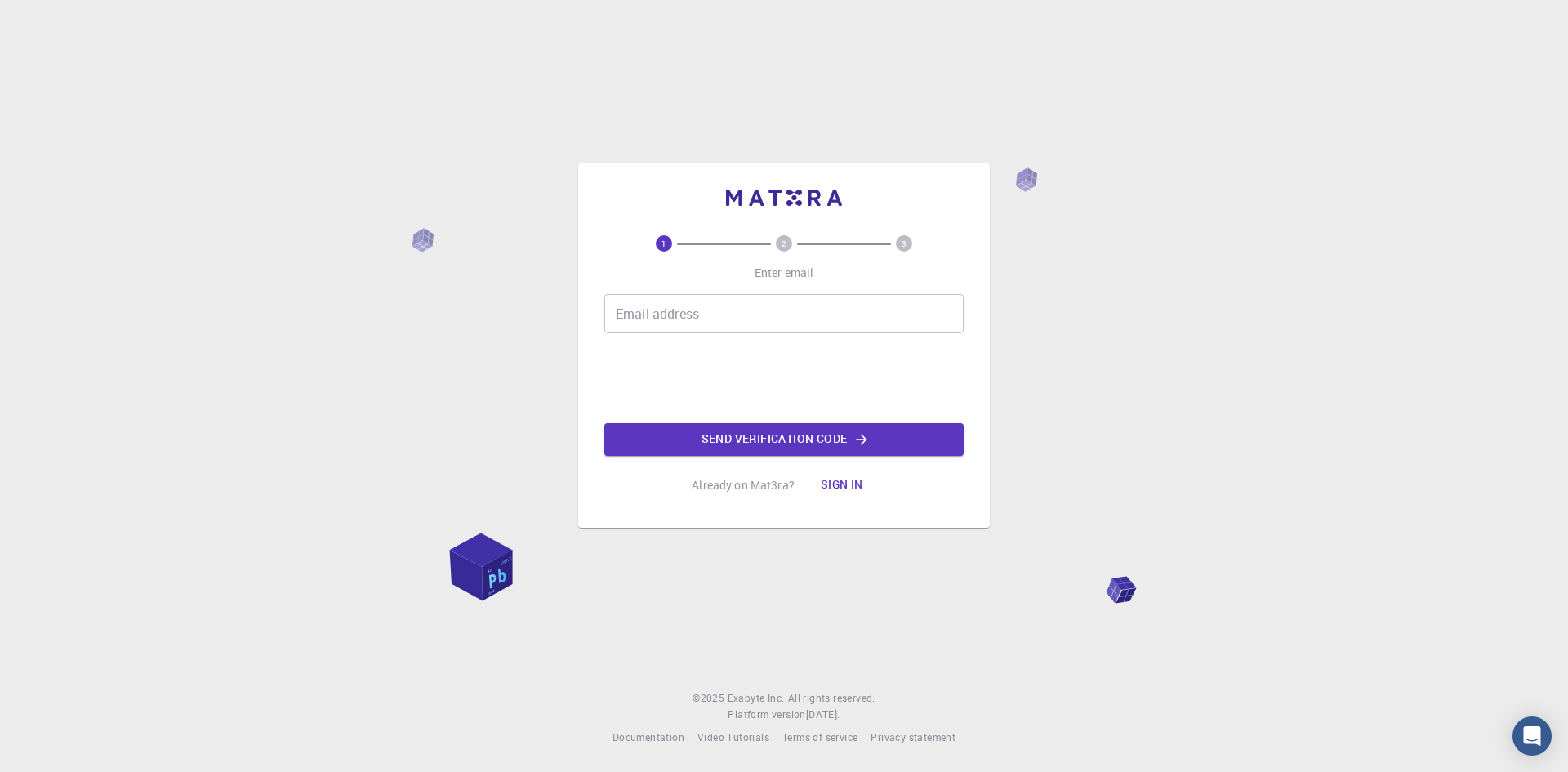
type input "[PERSON_NAME][EMAIL_ADDRESS][DOMAIN_NAME]"
click at [728, 486] on p "Already on Mat3ra?" at bounding box center [743, 486] width 103 height 16
click at [854, 483] on button "Sign in" at bounding box center [842, 486] width 69 height 33
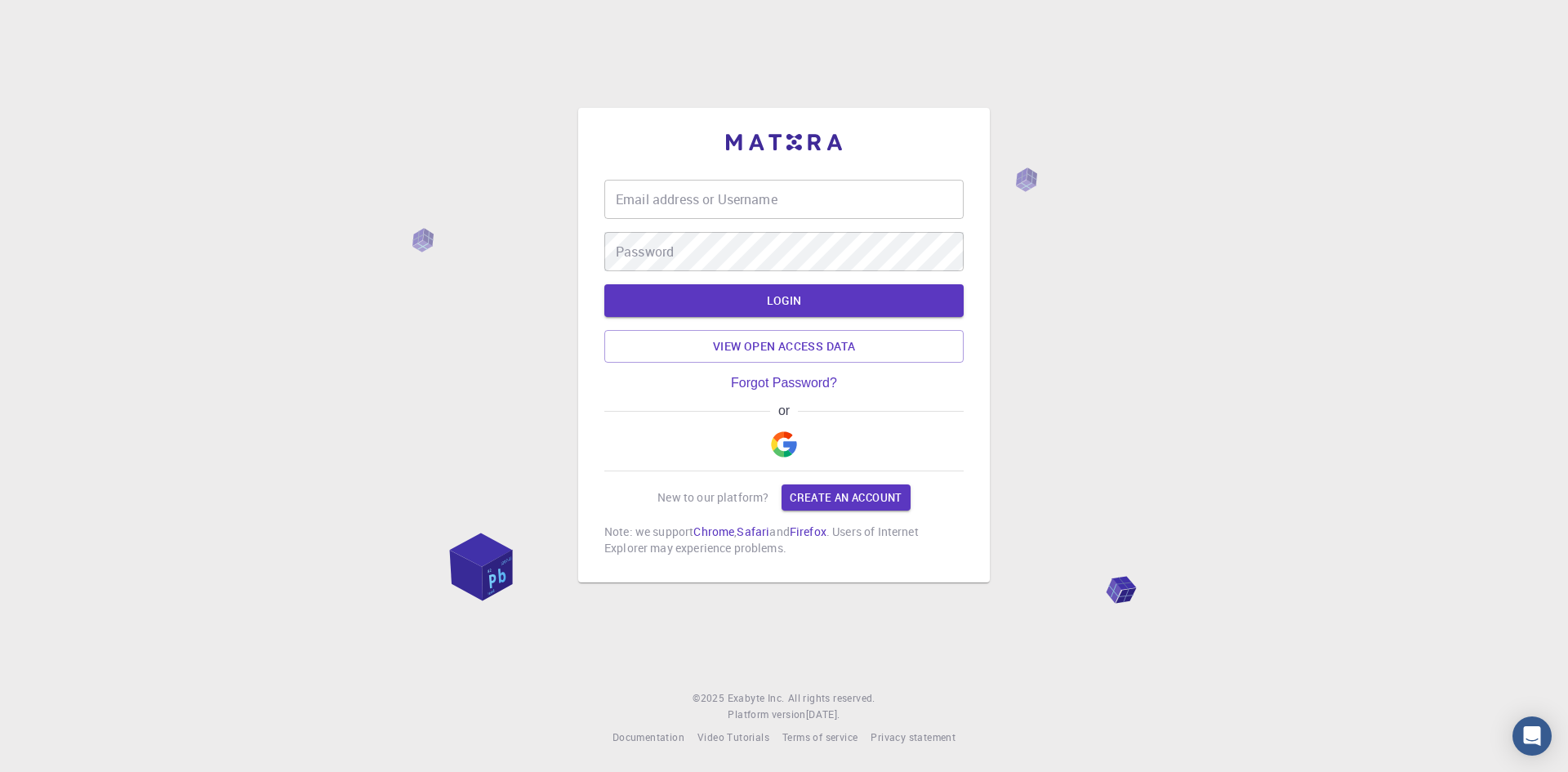
type input "[PERSON_NAME][EMAIL_ADDRESS][DOMAIN_NAME]"
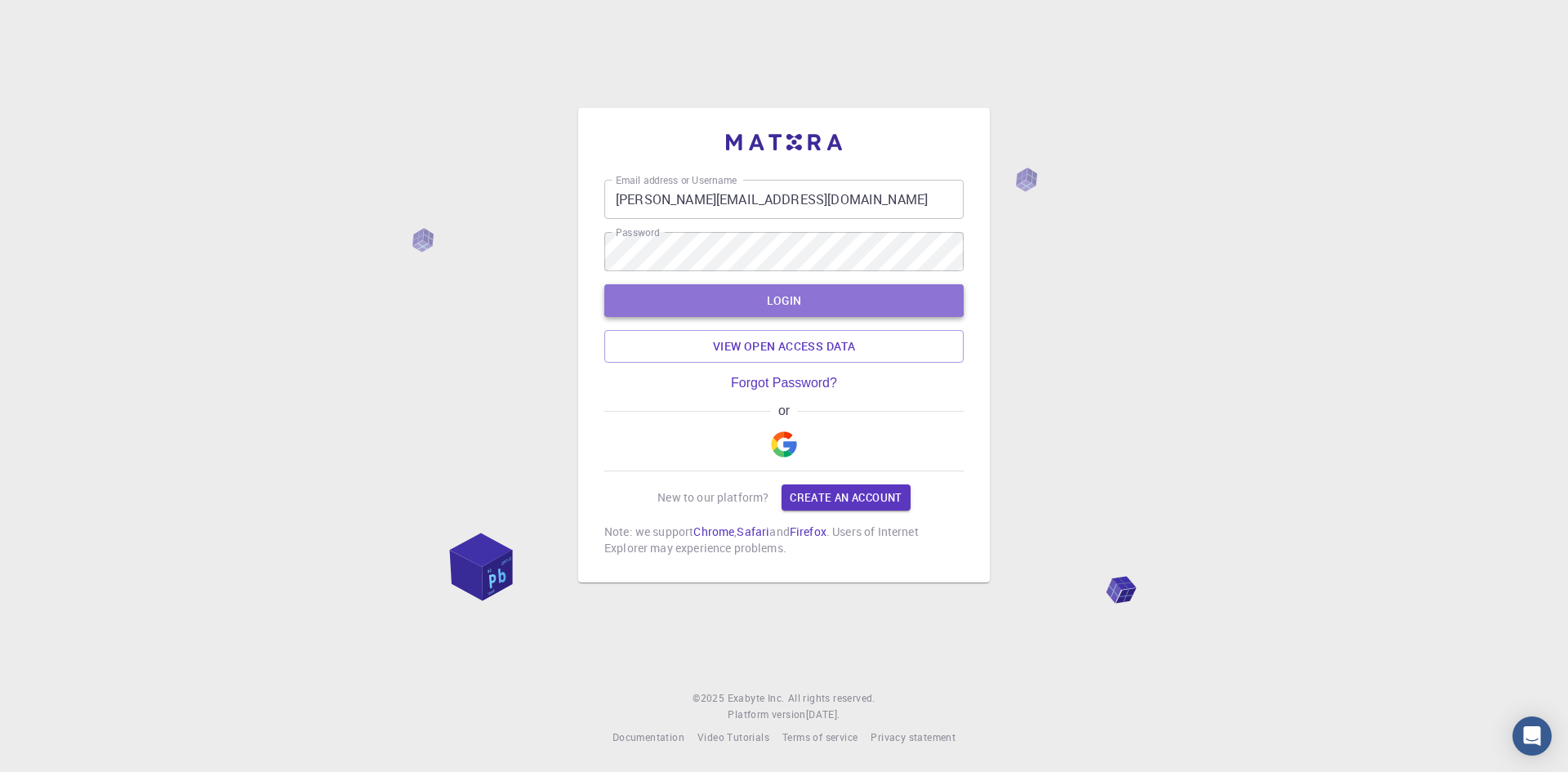
click at [768, 290] on button "LOGIN" at bounding box center [784, 301] width 359 height 33
